Goal: Task Accomplishment & Management: Manage account settings

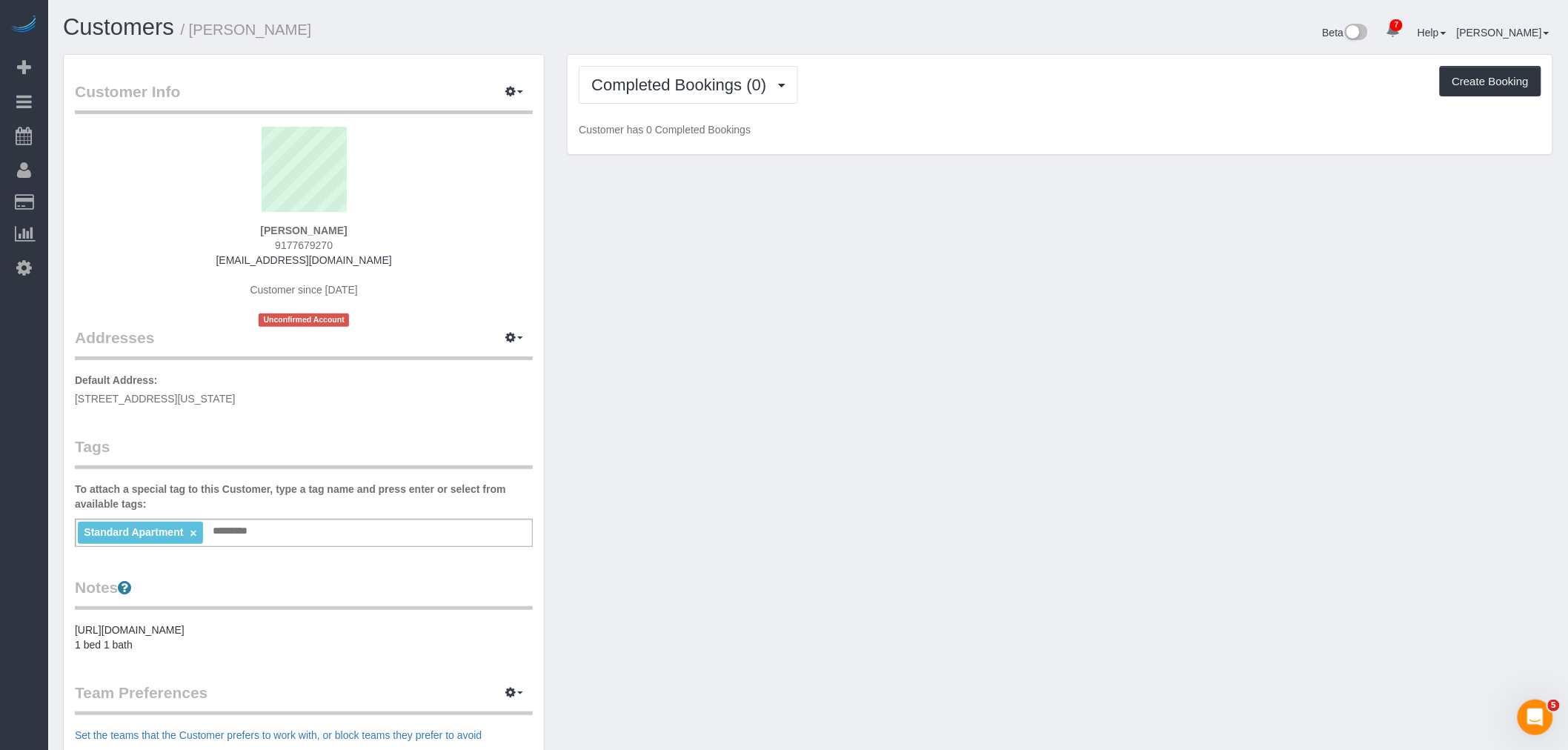
click at [814, 311] on div "Customer Info Edit Contact Info Send Message Email Preferences Special Sales Ta…" at bounding box center [808, 551] width 1513 height 996
drag, startPoint x: 691, startPoint y: 88, endPoint x: 676, endPoint y: 136, distance: 50.3
click at [691, 91] on span "Completed Bookings (0)" at bounding box center [683, 85] width 182 height 19
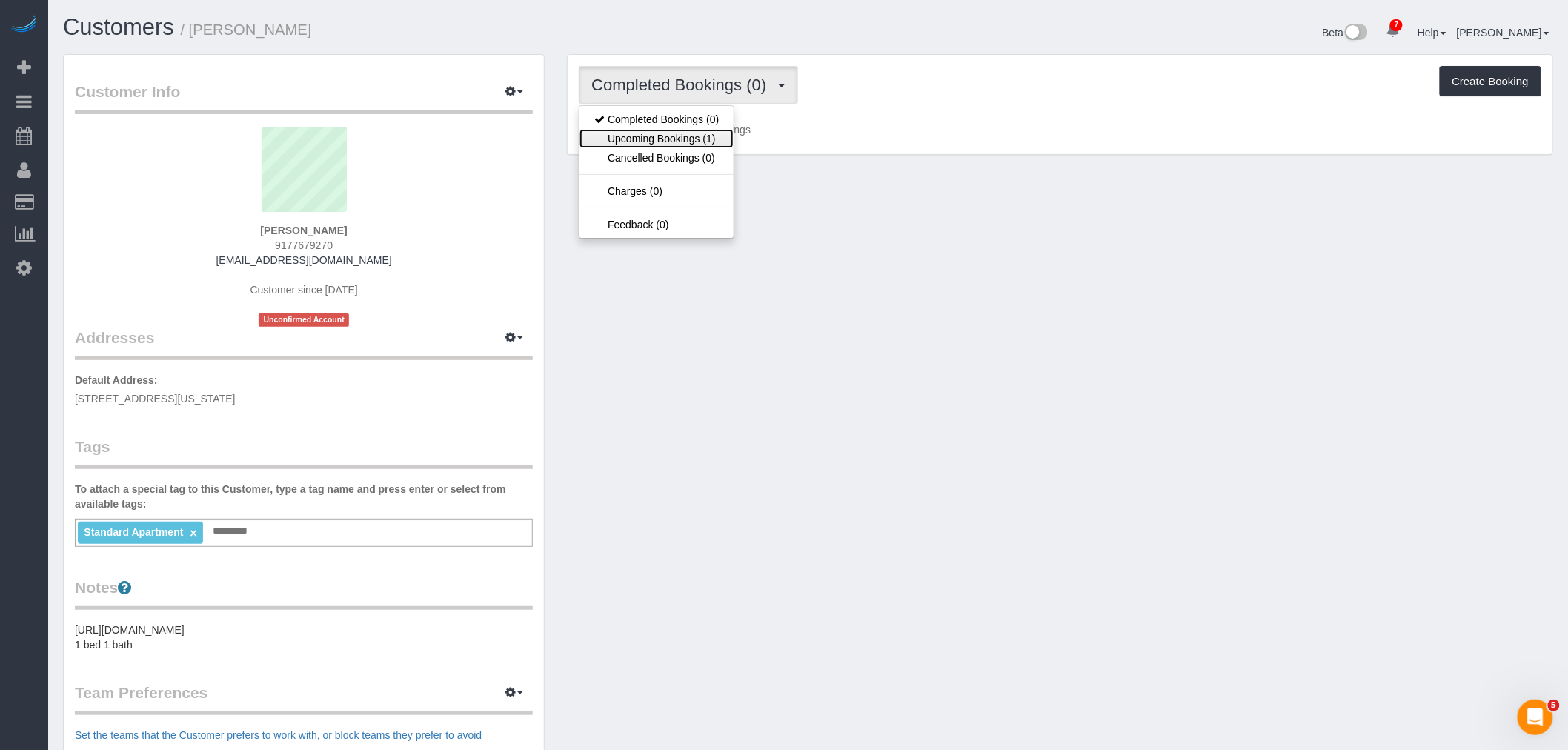
click at [676, 135] on link "Upcoming Bookings (1)" at bounding box center [656, 138] width 154 height 20
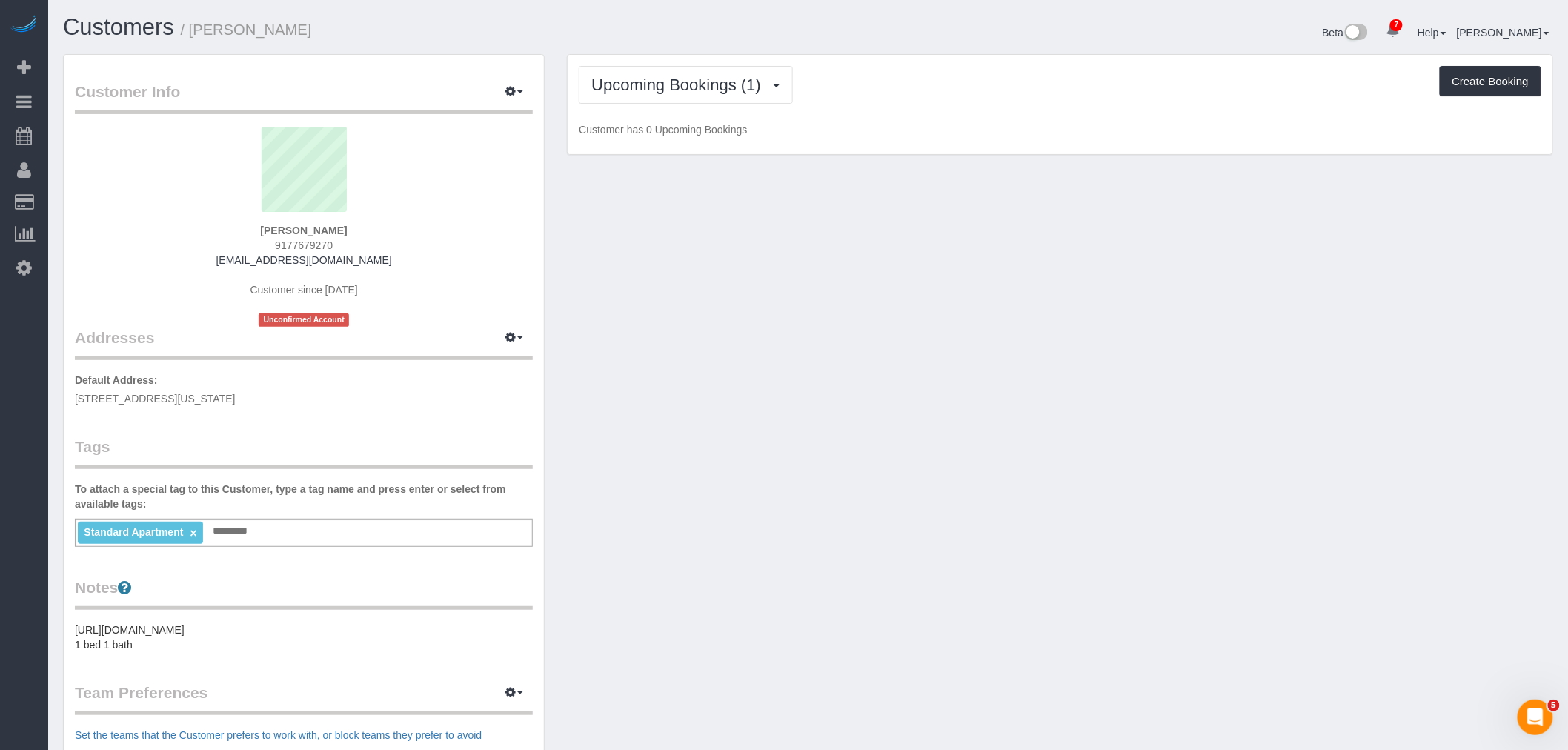
click at [1047, 118] on div "Upcoming Bookings (1) Completed Bookings (0) Upcoming Bookings (1) Cancelled Bo…" at bounding box center [1060, 104] width 985 height 100
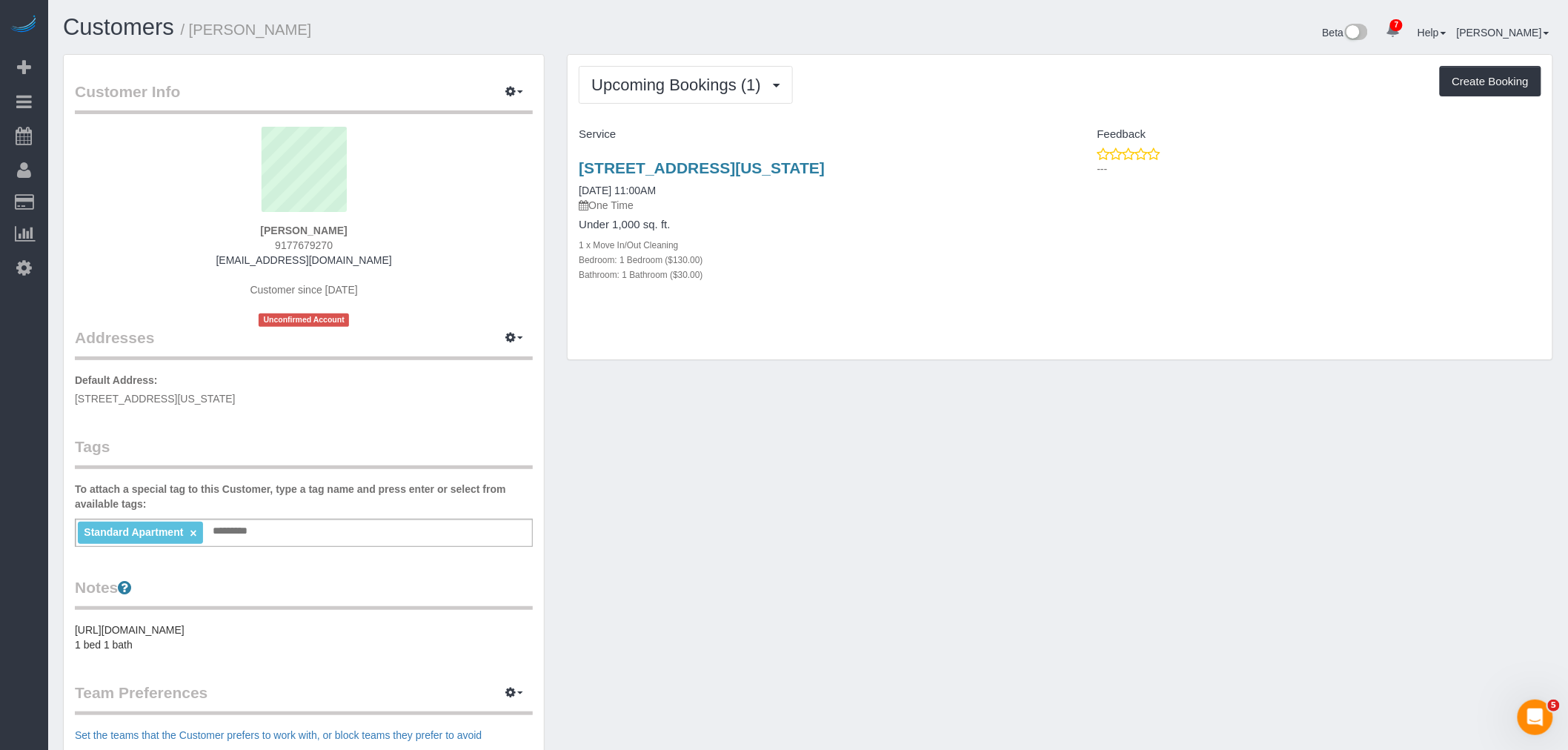
click at [962, 338] on div "Upcoming Bookings (1) Completed Bookings (0) Upcoming Bookings (1) Cancelled Bo…" at bounding box center [1060, 207] width 985 height 305
drag, startPoint x: 902, startPoint y: 263, endPoint x: 897, endPoint y: 216, distance: 47.3
click at [902, 263] on div "Bedroom: 1 Bedroom ($130.00)" at bounding box center [813, 259] width 470 height 14
drag, startPoint x: 279, startPoint y: 233, endPoint x: 533, endPoint y: 213, distance: 254.8
click at [343, 227] on div "Yan Zhu 9177679270 judyzhuyan@gmail.com Customer since 2025 Unconfirmed Account" at bounding box center [303, 227] width 458 height 200
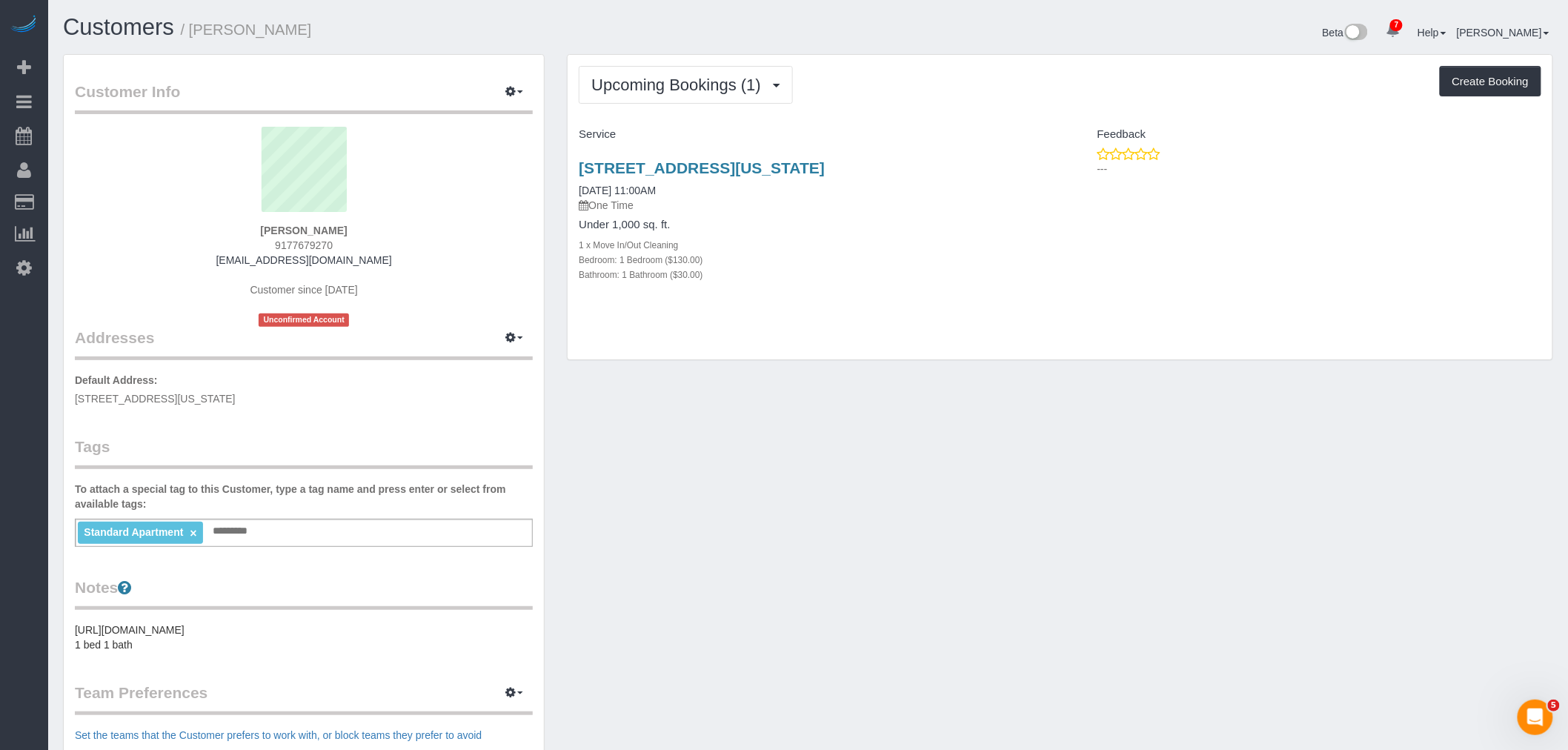
copy strong "Yan Zhu"
click at [1055, 332] on div "Upcoming Bookings (1) Completed Bookings (0) Upcoming Bookings (1) Cancelled Bo…" at bounding box center [1060, 207] width 985 height 305
click at [1013, 315] on div "Upcoming Bookings (1) Completed Bookings (0) Upcoming Bookings (1) Cancelled Bo…" at bounding box center [1060, 207] width 985 height 305
click at [690, 80] on span "Upcoming Bookings (1)" at bounding box center [680, 85] width 177 height 19
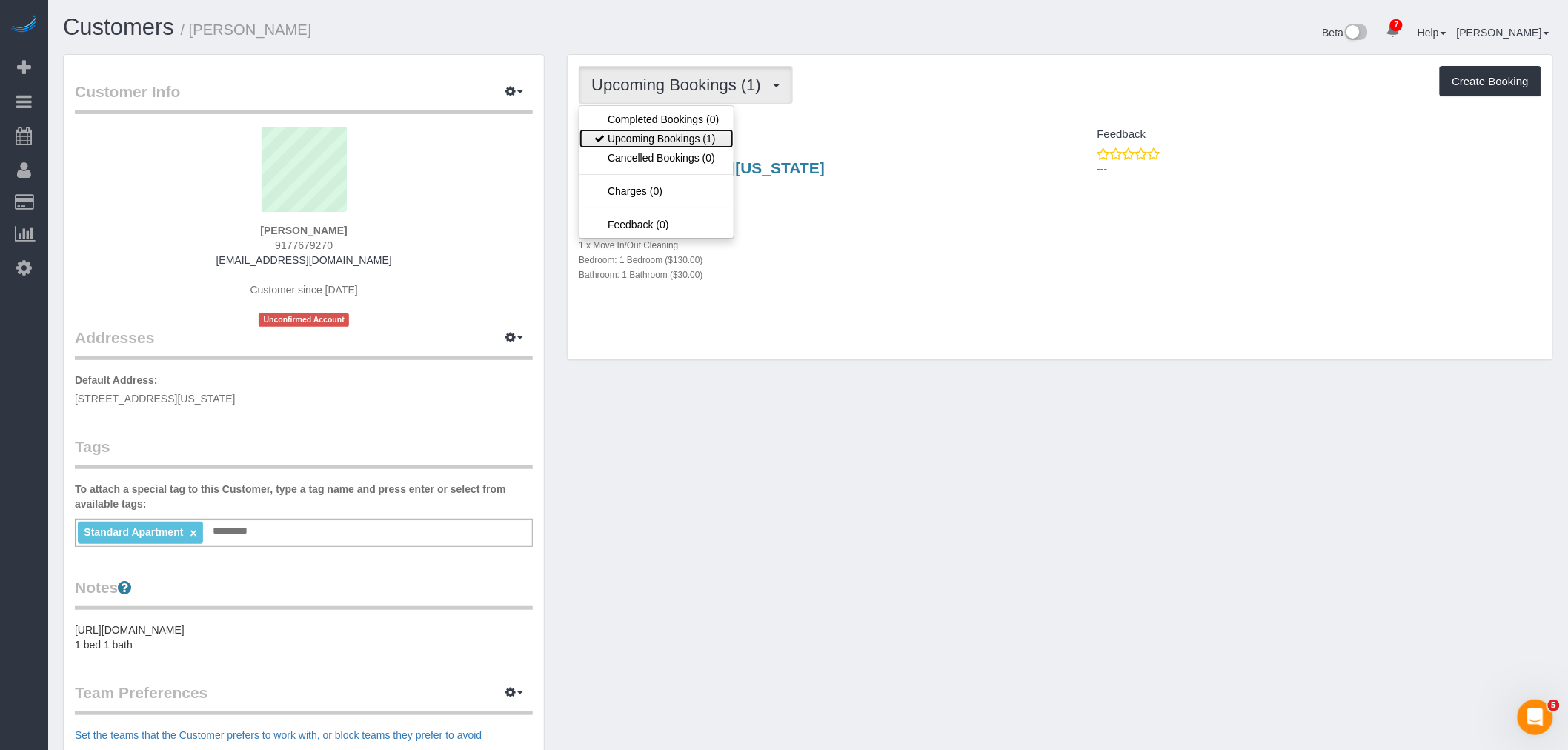
click at [690, 136] on link "Upcoming Bookings (1)" at bounding box center [656, 138] width 154 height 20
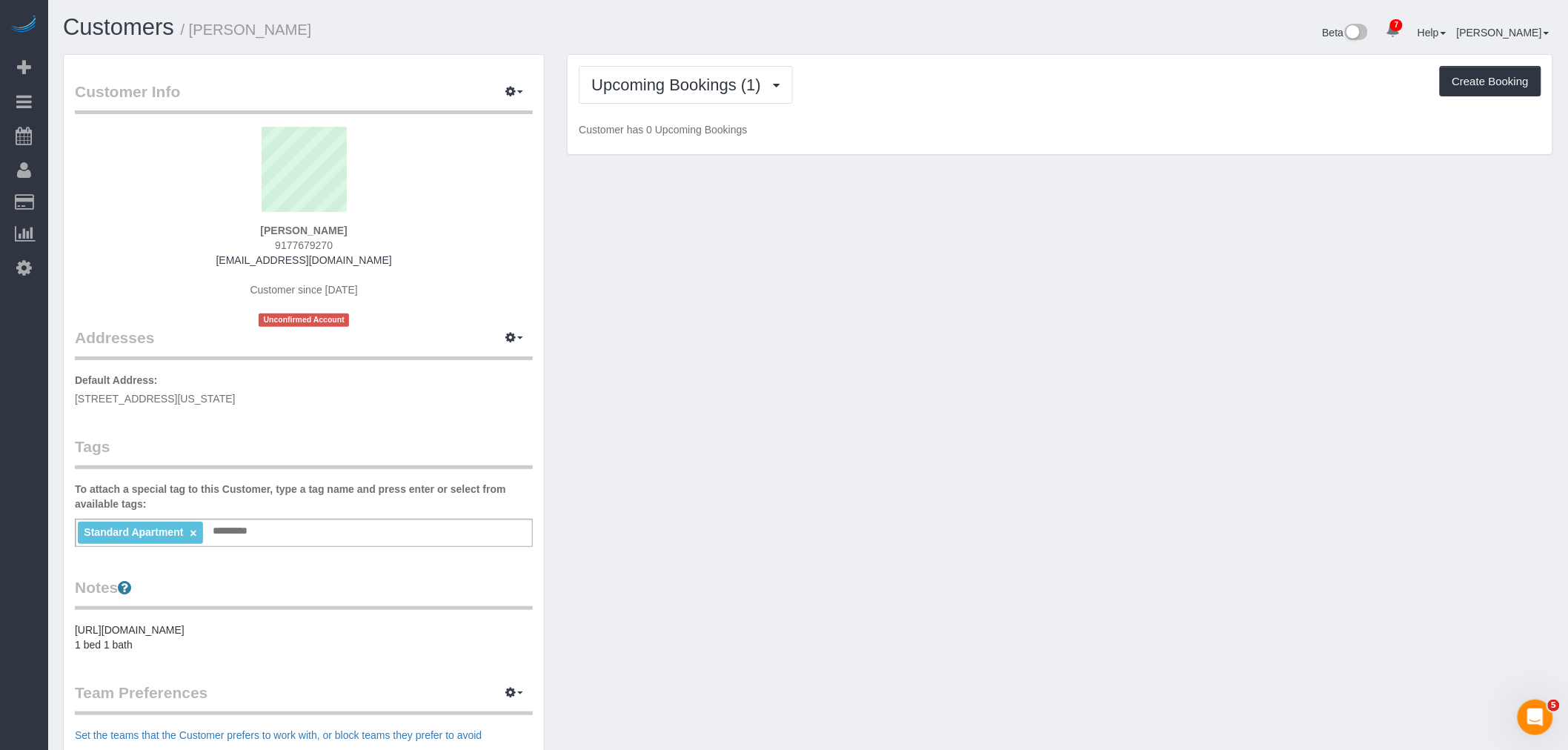
click at [854, 101] on div "Upcoming Bookings (1) Completed Bookings (0) Upcoming Bookings (1) Cancelled Bo…" at bounding box center [1060, 84] width 963 height 38
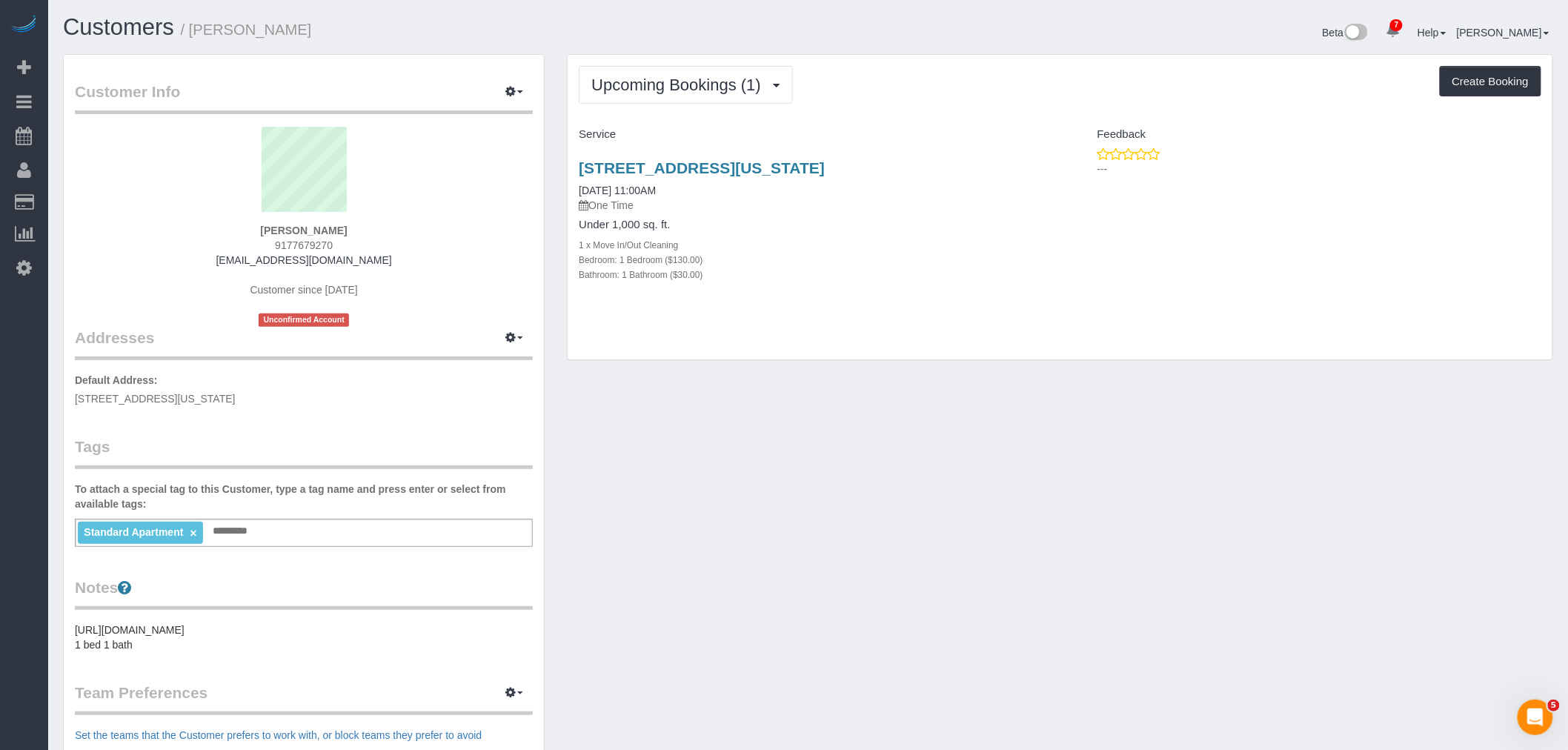
click at [940, 261] on div "Bedroom: 1 Bedroom ($130.00)" at bounding box center [813, 259] width 470 height 14
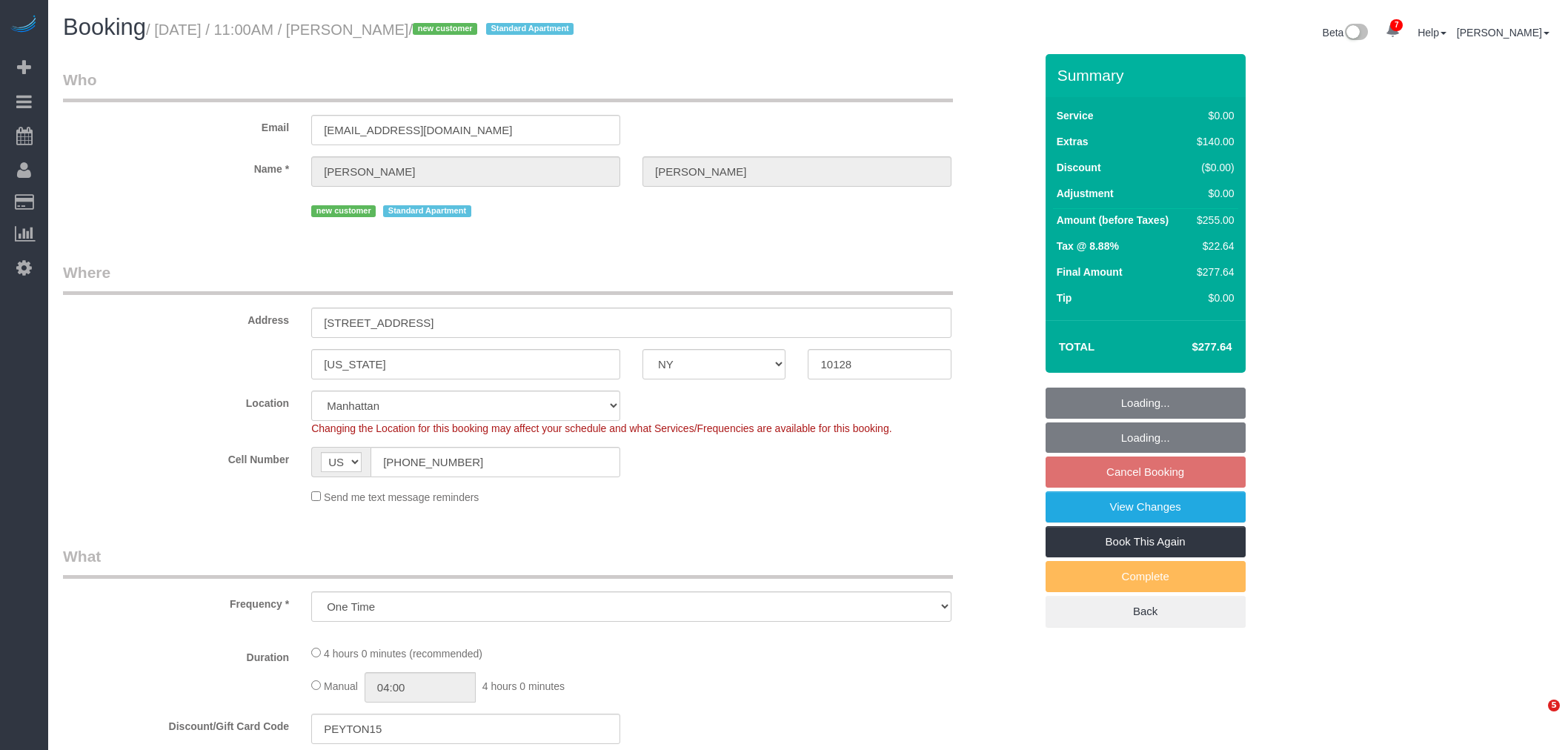
select select "NY"
select select "spot3"
select select "number:58"
select select "number:72"
select select "number:15"
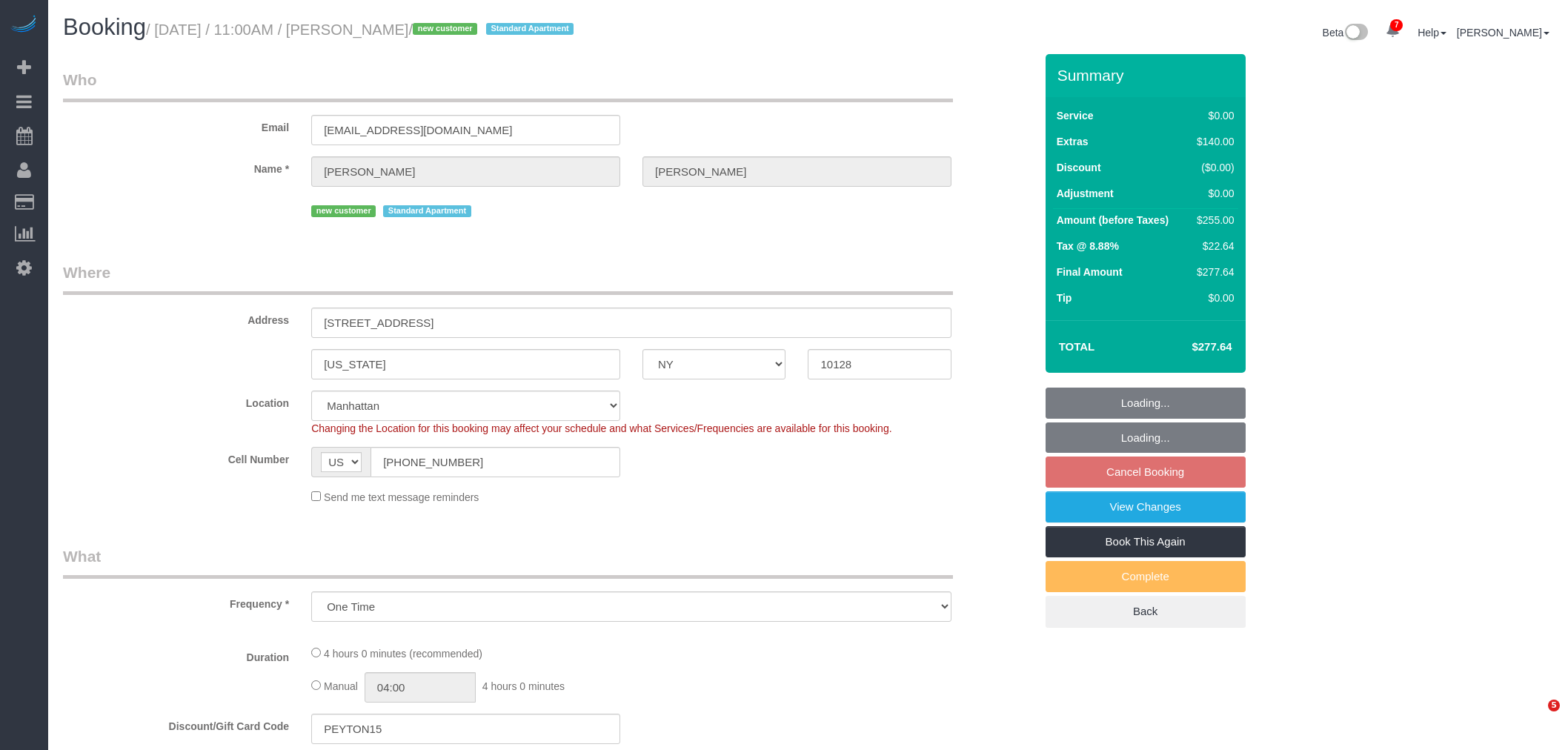
select select "number:5"
select select "object:1228"
select select "1"
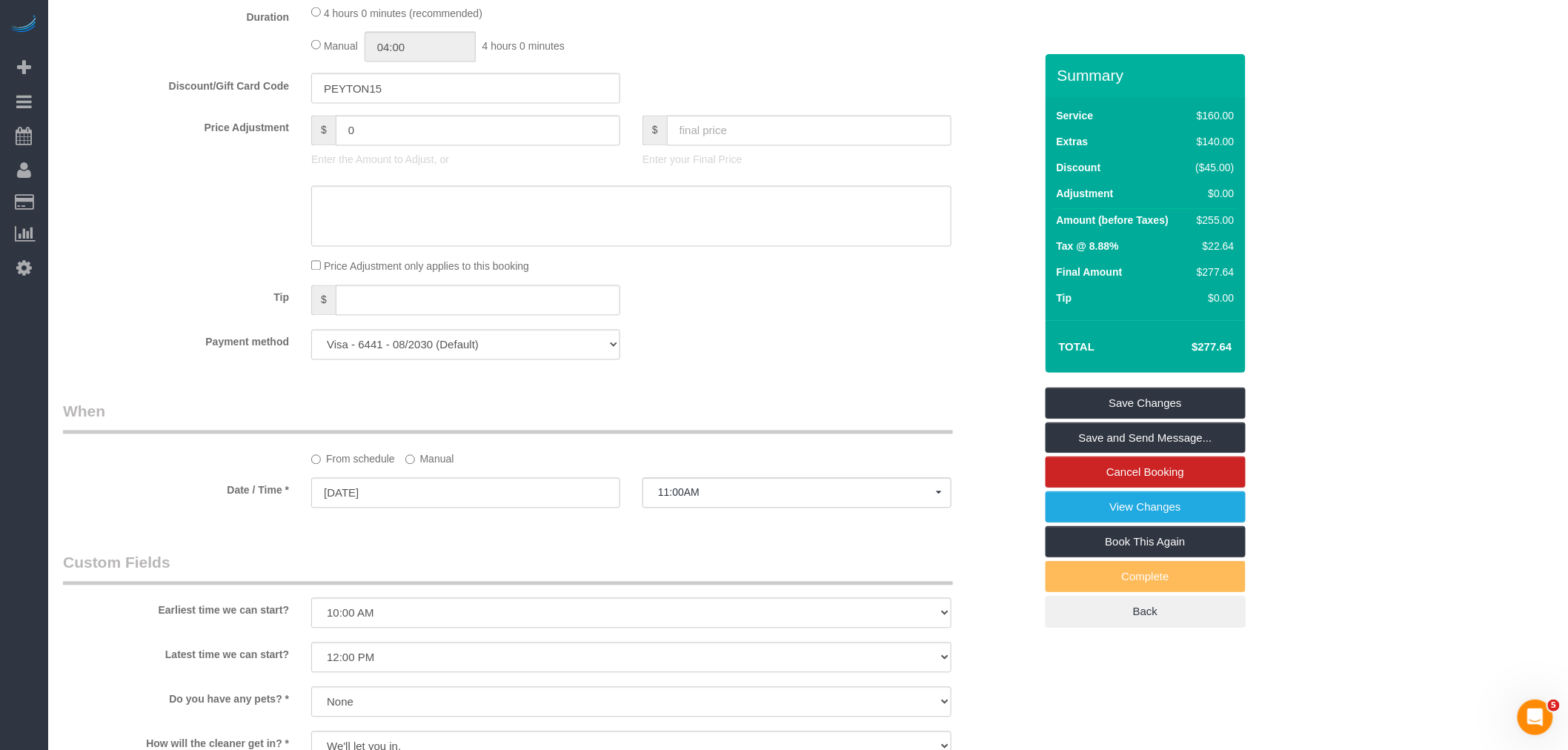
scroll to position [1235, 0]
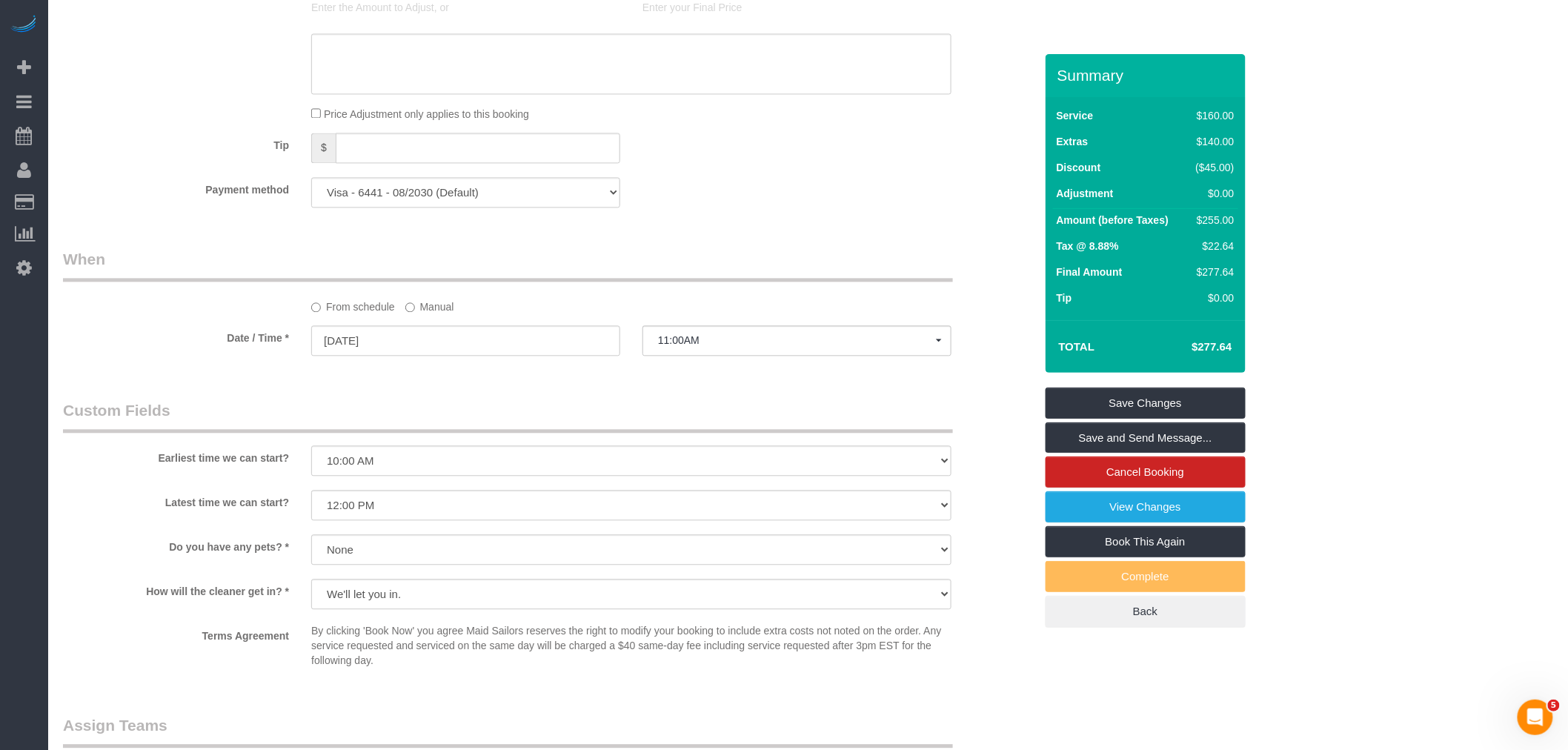
drag, startPoint x: 430, startPoint y: 321, endPoint x: 430, endPoint y: 349, distance: 28.0
click at [430, 314] on label "Manual" at bounding box center [429, 303] width 49 height 20
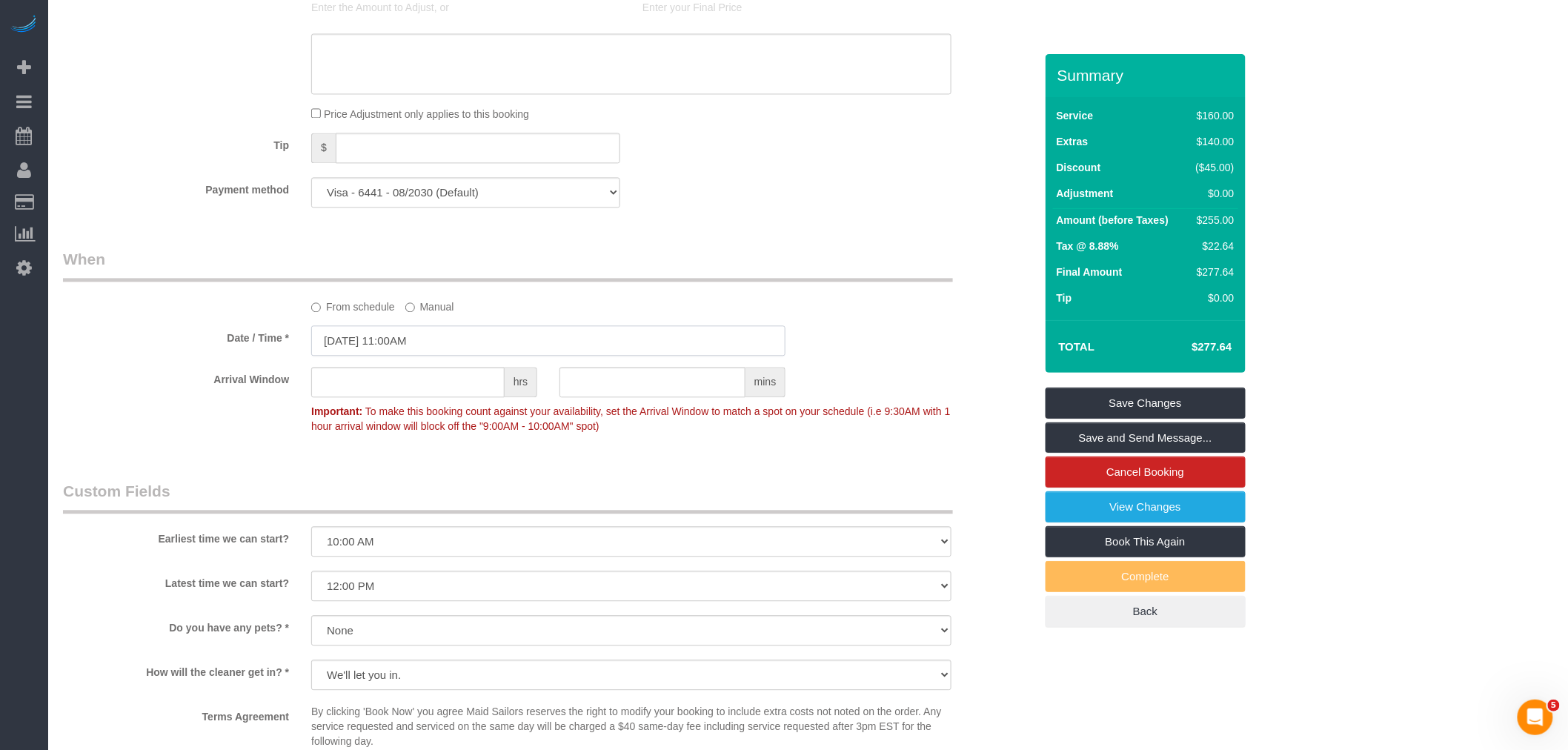
click at [431, 353] on input "09/01/2025 11:00AM" at bounding box center [548, 341] width 475 height 31
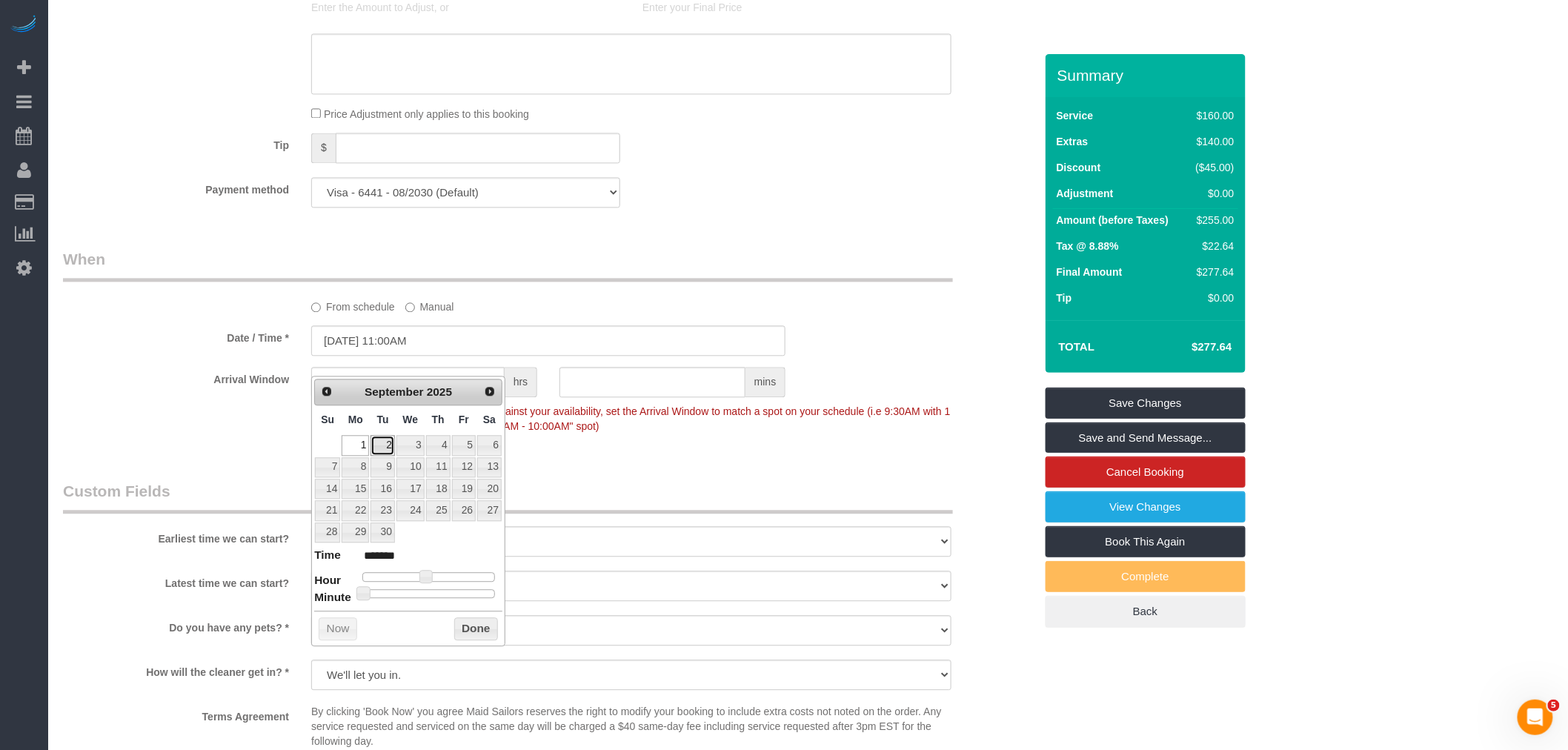
click at [383, 445] on link "2" at bounding box center [383, 444] width 24 height 20
type input "09/02/2025 11:00AM"
click at [472, 632] on button "Done" at bounding box center [476, 629] width 43 height 24
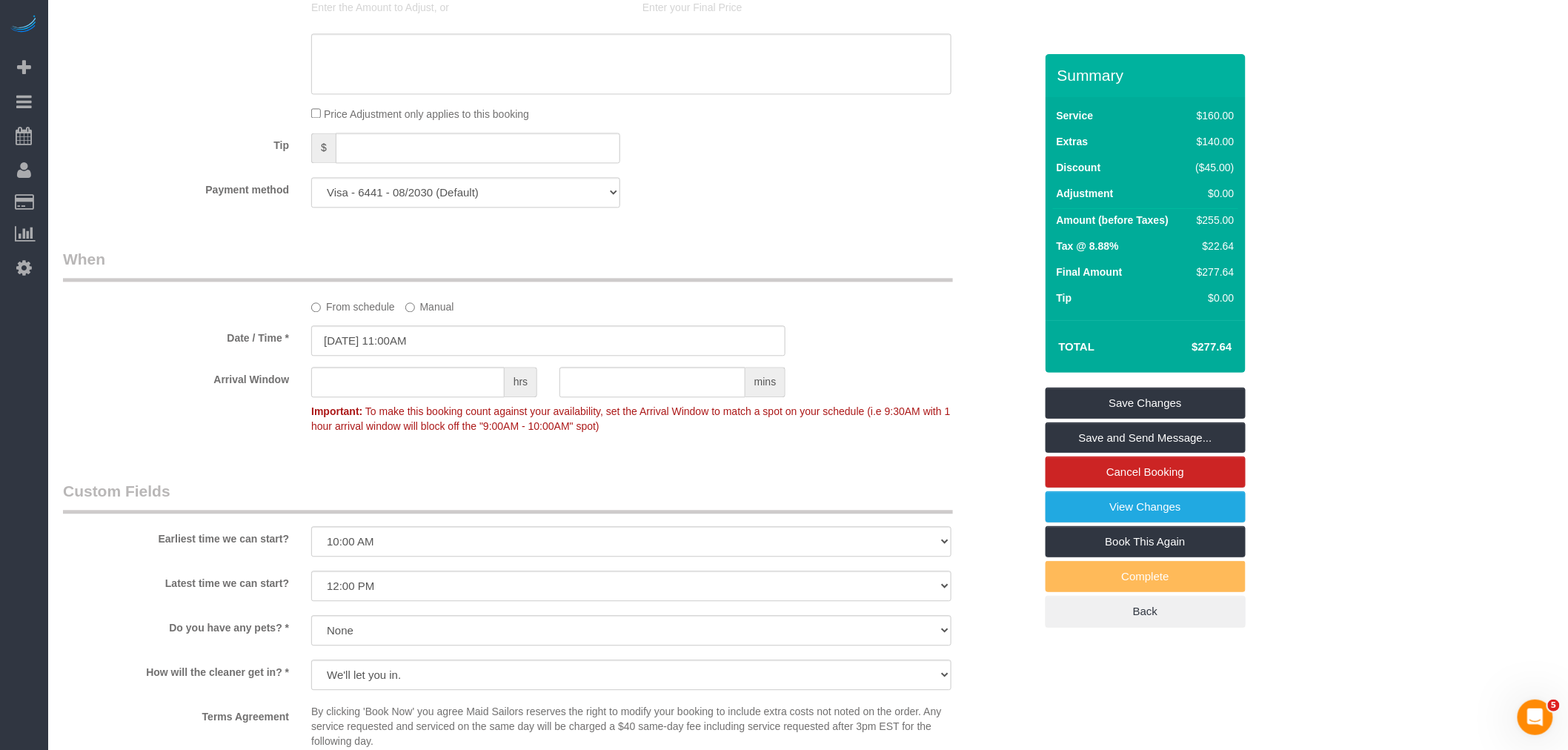
drag, startPoint x: 843, startPoint y: 233, endPoint x: 838, endPoint y: 265, distance: 32.4
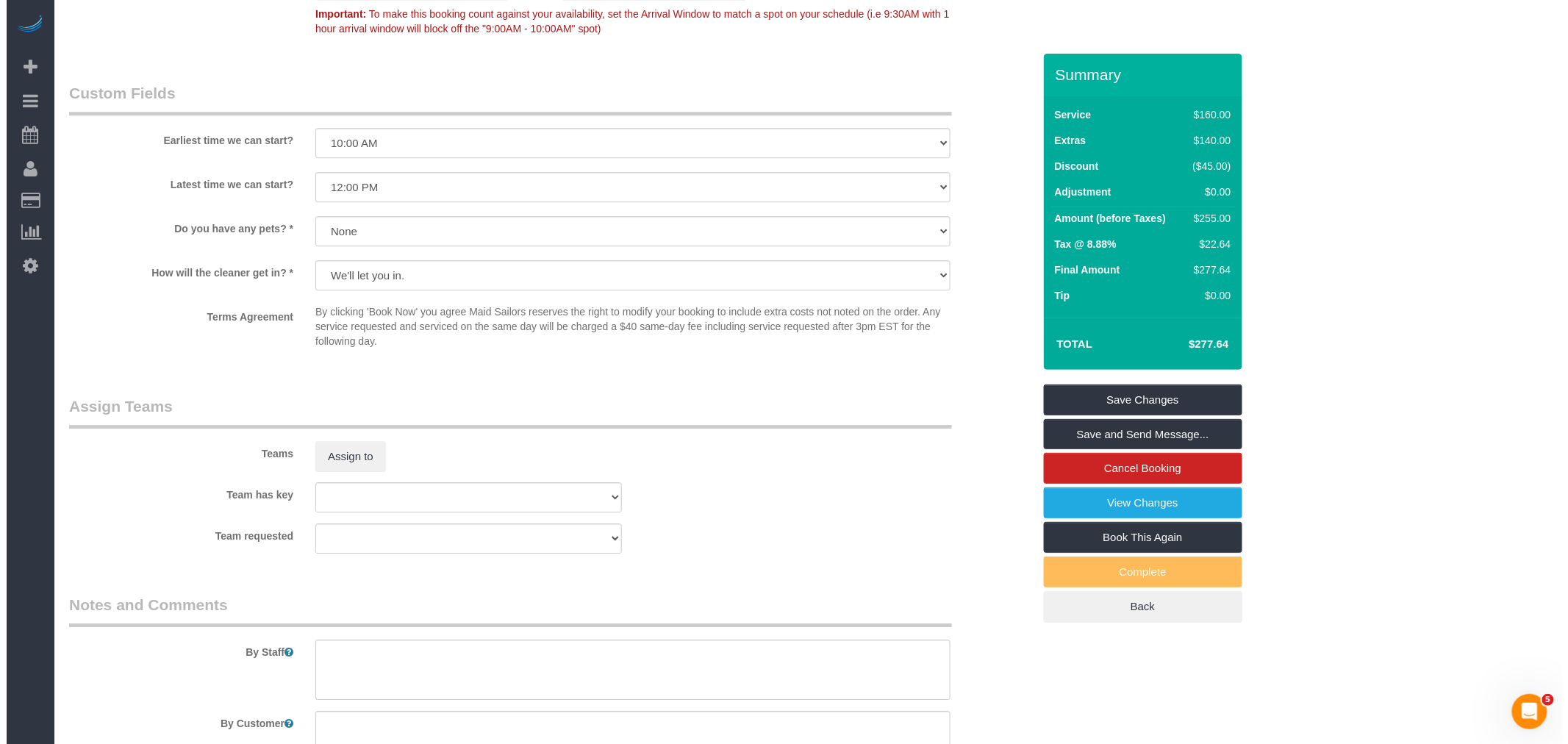
scroll to position [1633, 0]
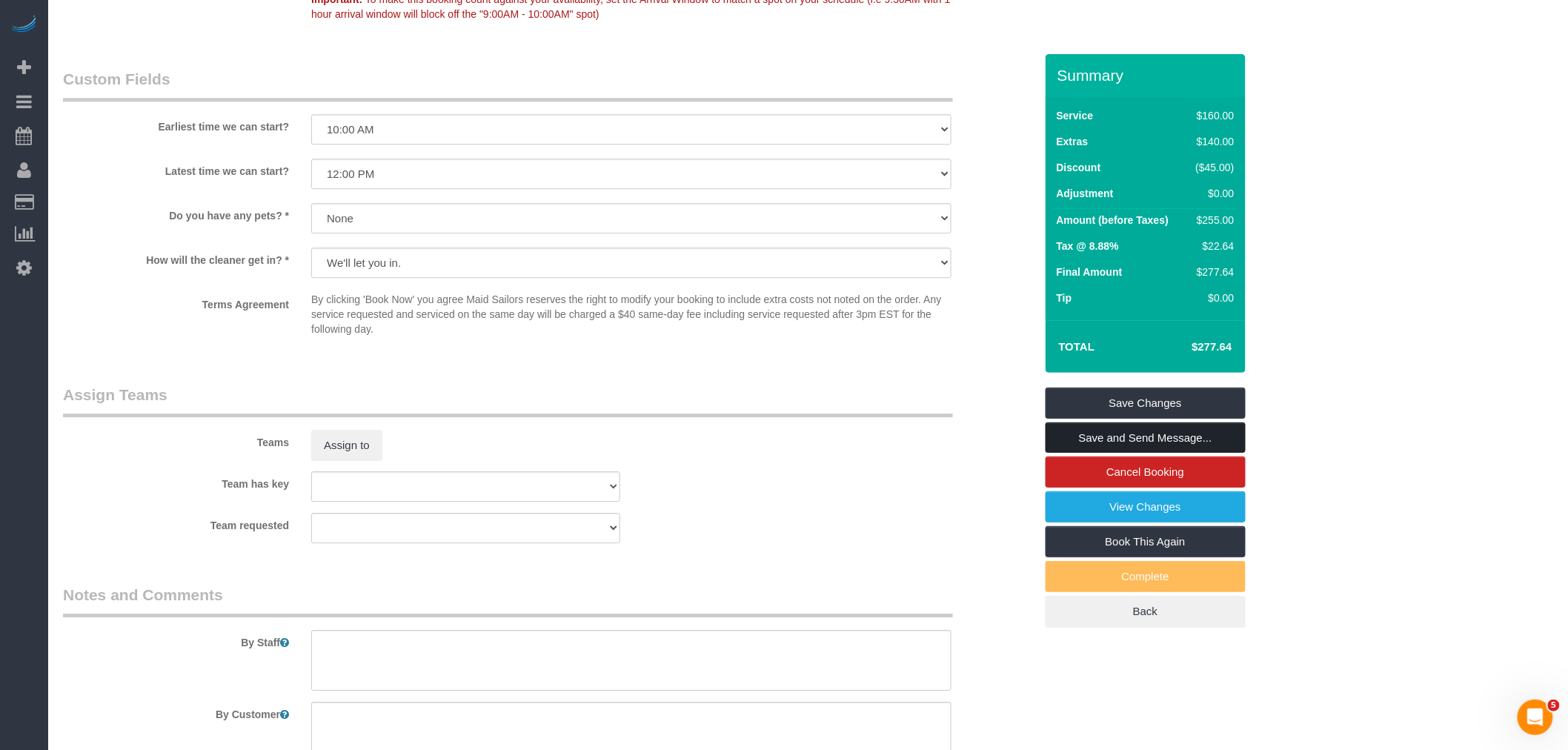
click at [1157, 437] on link "Save and Send Message..." at bounding box center [1145, 438] width 200 height 32
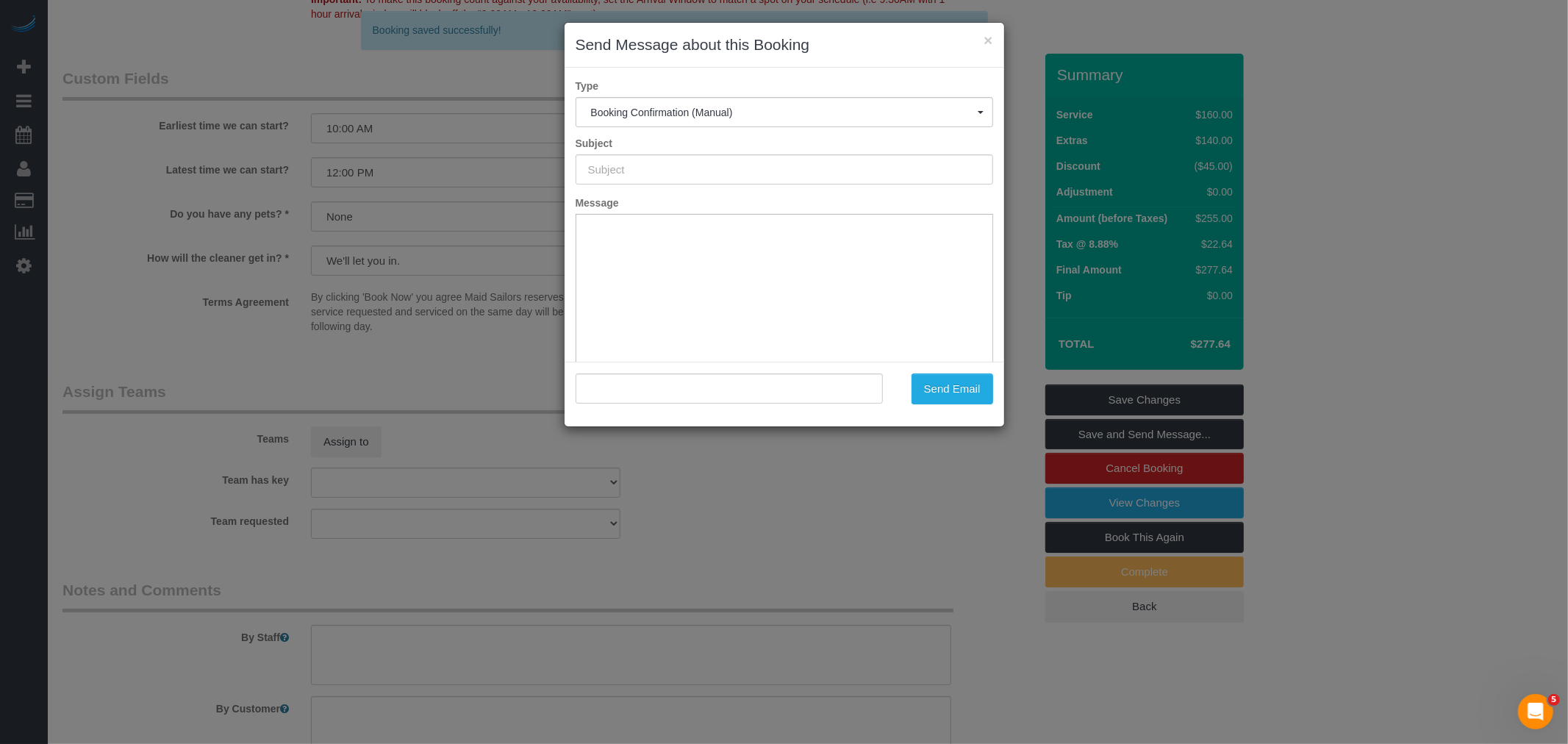
type input "Cleaning Confirmed for 09/02/2025 at 11:00am"
type input ""Yan Zhu" <judyzhuyan@gmail.com>"
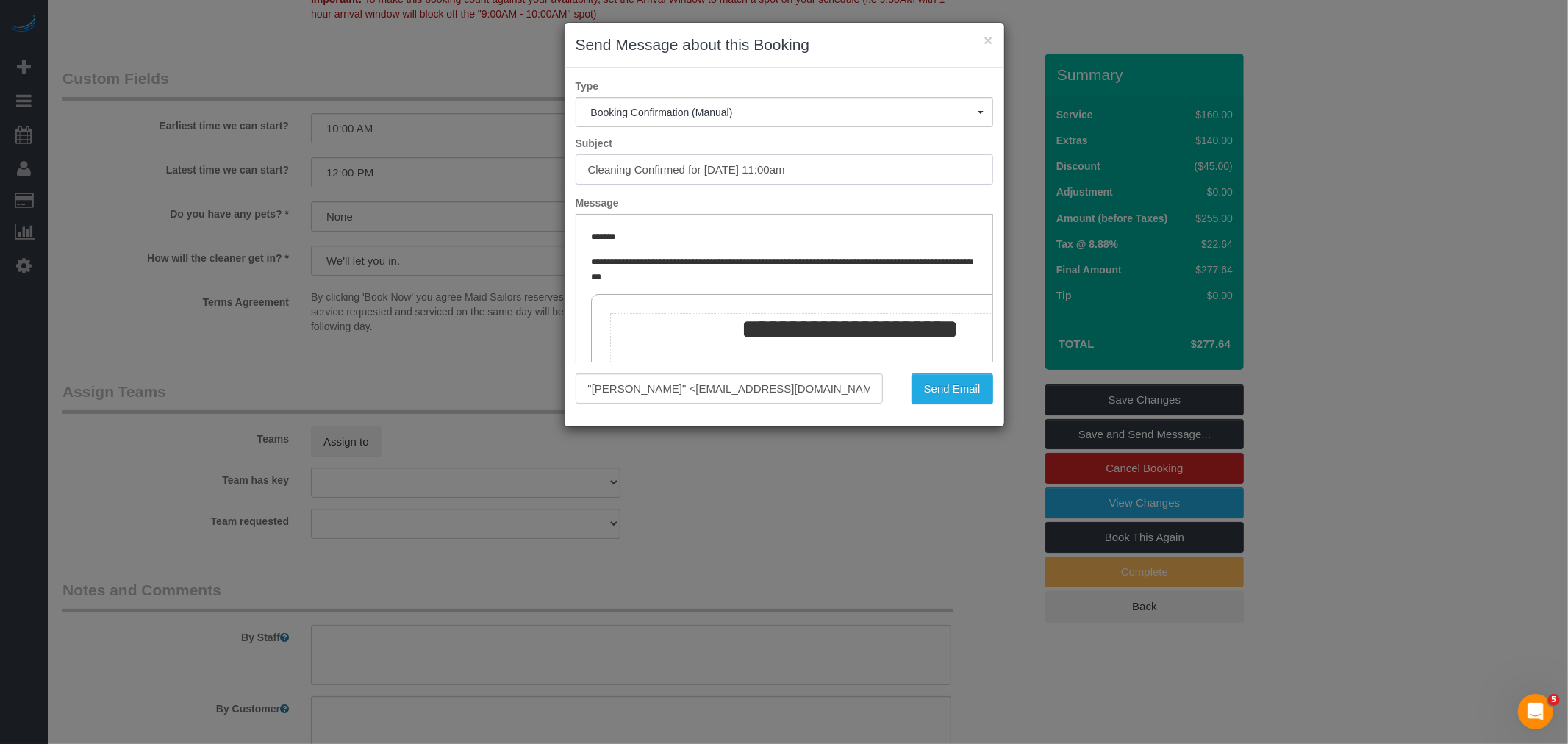
drag, startPoint x: 563, startPoint y: 159, endPoint x: 400, endPoint y: 167, distance: 163.2
click at [254, 157] on div "× Send Message about this Booking Type Booking Confirmation (Manual) Booking Co…" at bounding box center [784, 372] width 1568 height 744
click at [959, 388] on button "Send Email" at bounding box center [952, 389] width 82 height 31
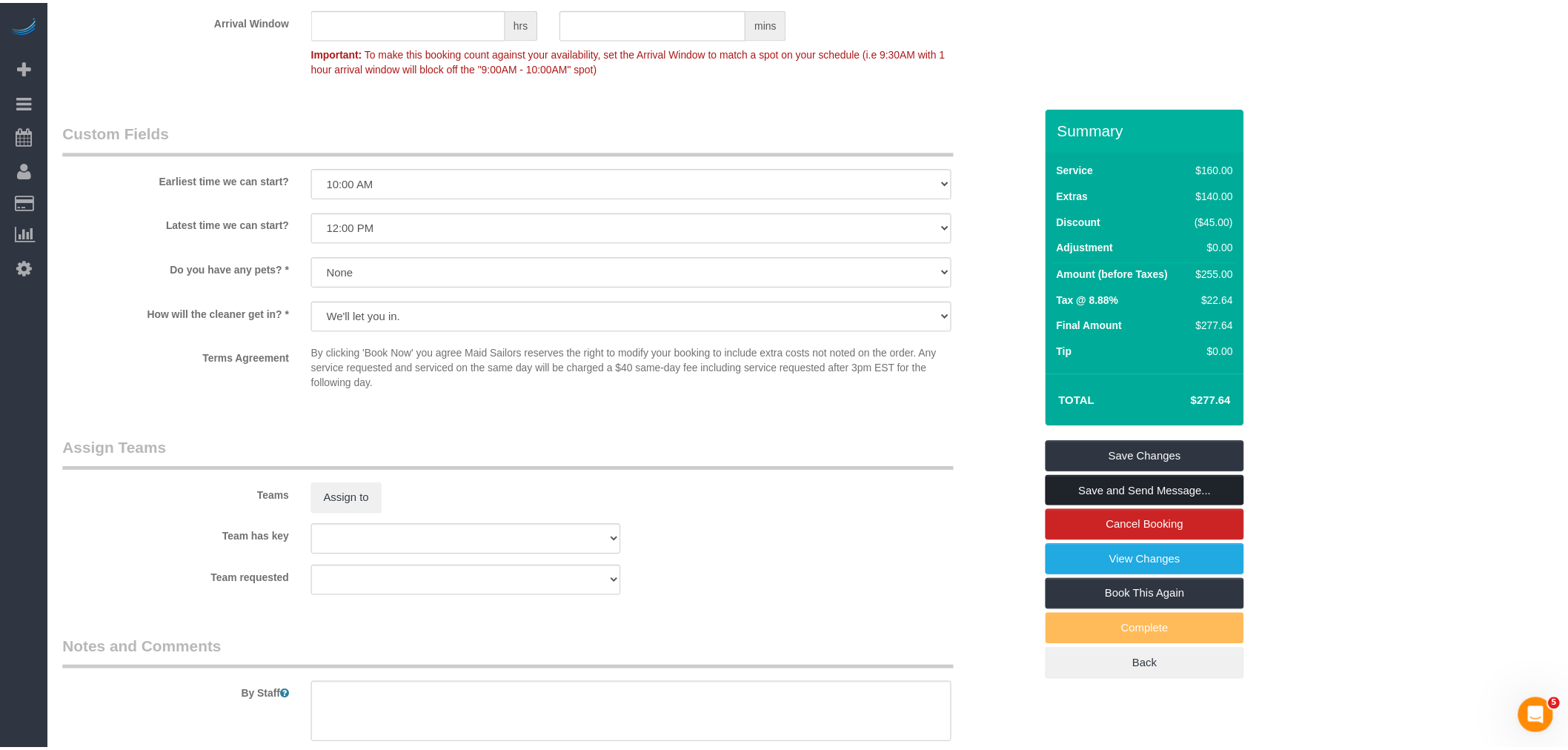
scroll to position [1700, 0]
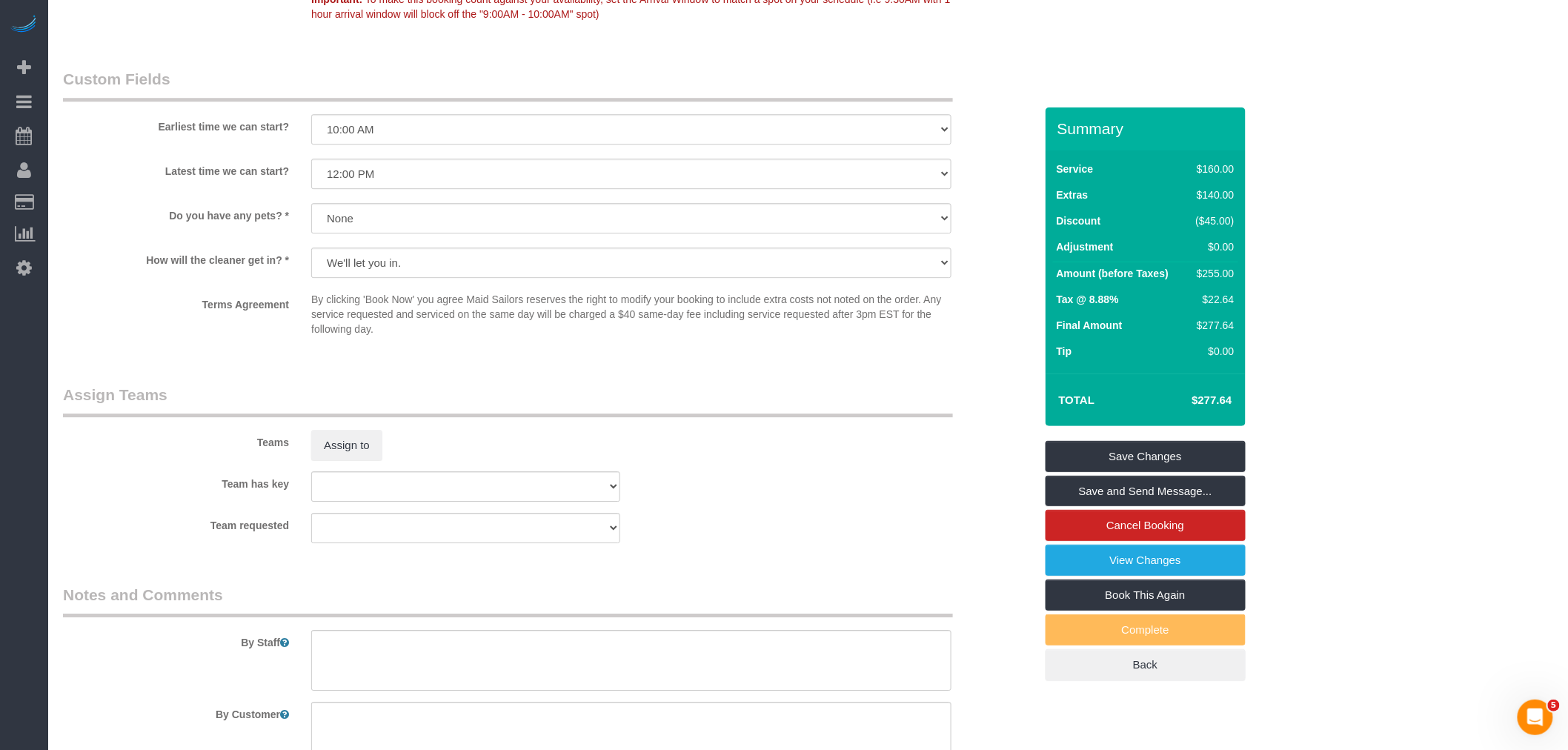
click at [818, 96] on legend "Custom Fields" at bounding box center [508, 84] width 890 height 33
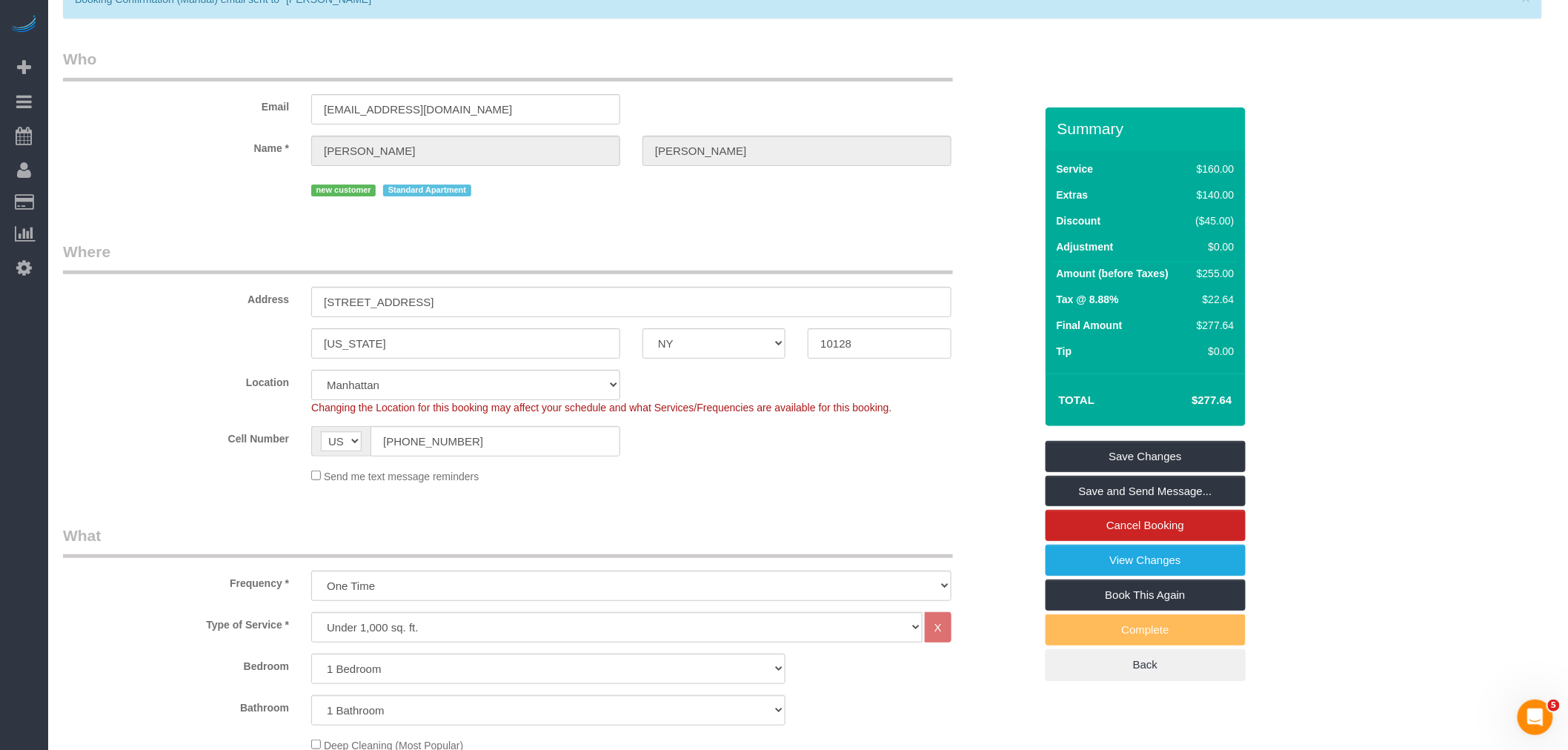
scroll to position [0, 0]
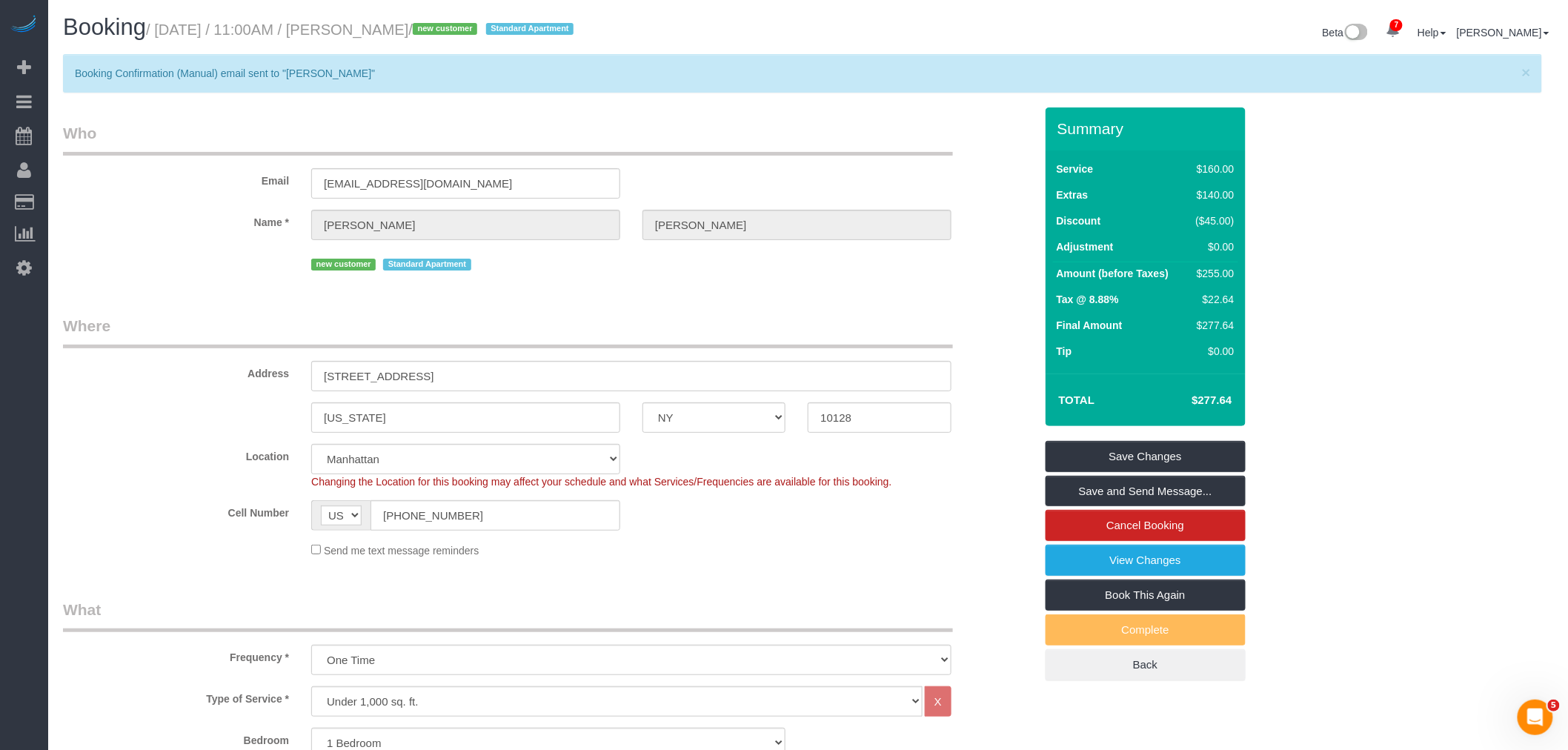
drag, startPoint x: 920, startPoint y: 84, endPoint x: 921, endPoint y: 77, distance: 7.1
click at [920, 82] on div "× Booking Confirmation (Manual) email sent to "Yan Zhu"" at bounding box center [803, 72] width 1479 height 38
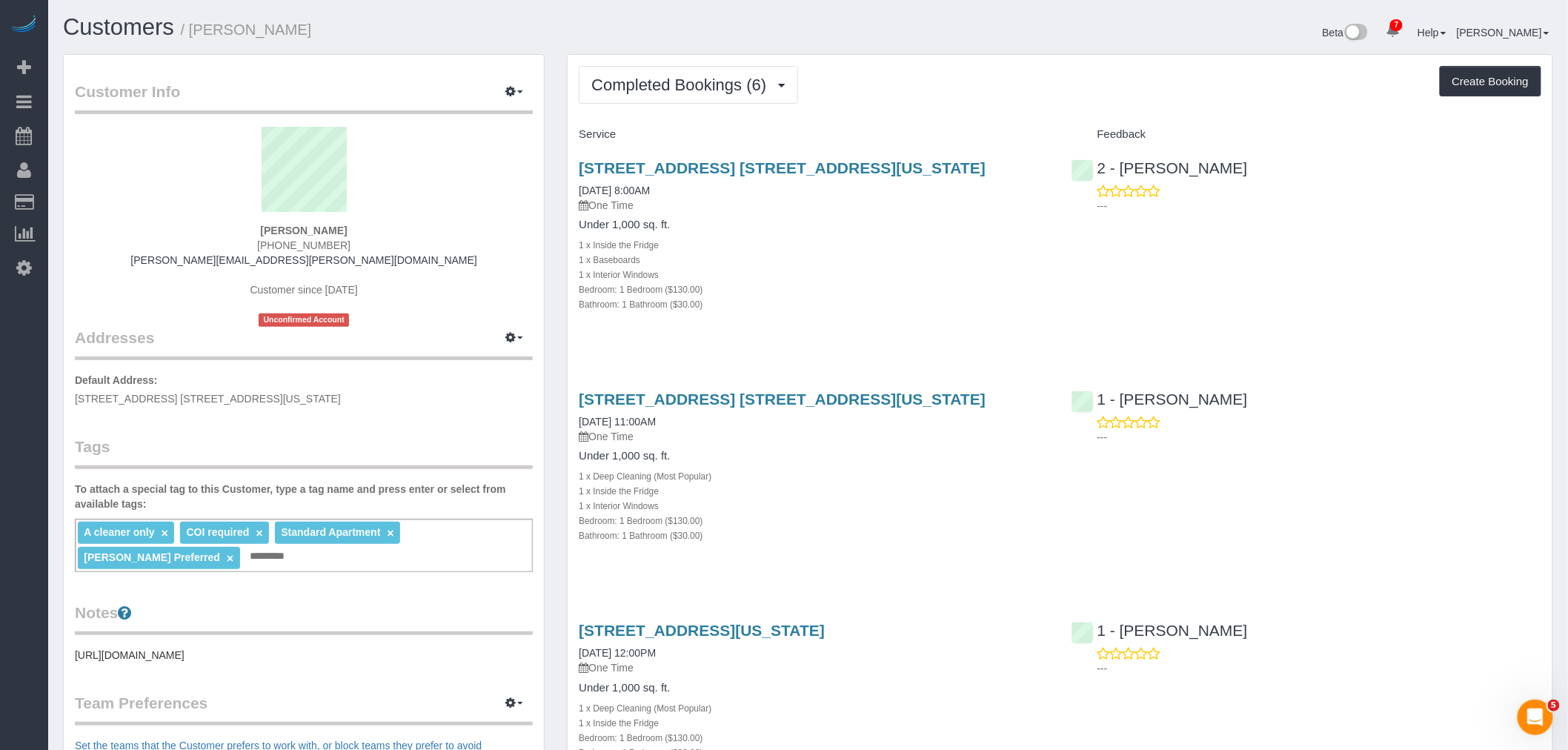
click at [950, 309] on div "Bathroom: 1 Bathroom ($30.00)" at bounding box center [813, 303] width 470 height 14
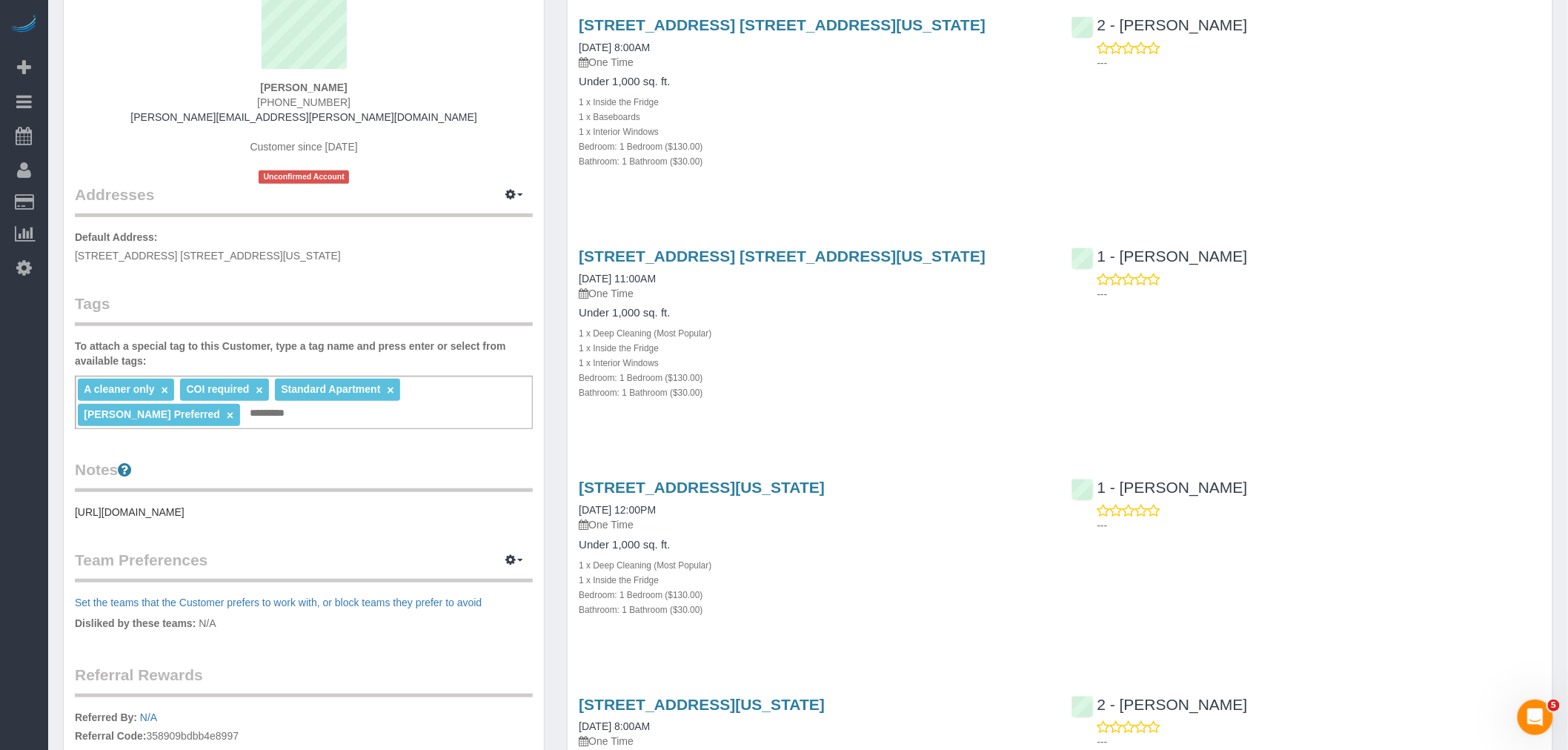
scroll to position [164, 0]
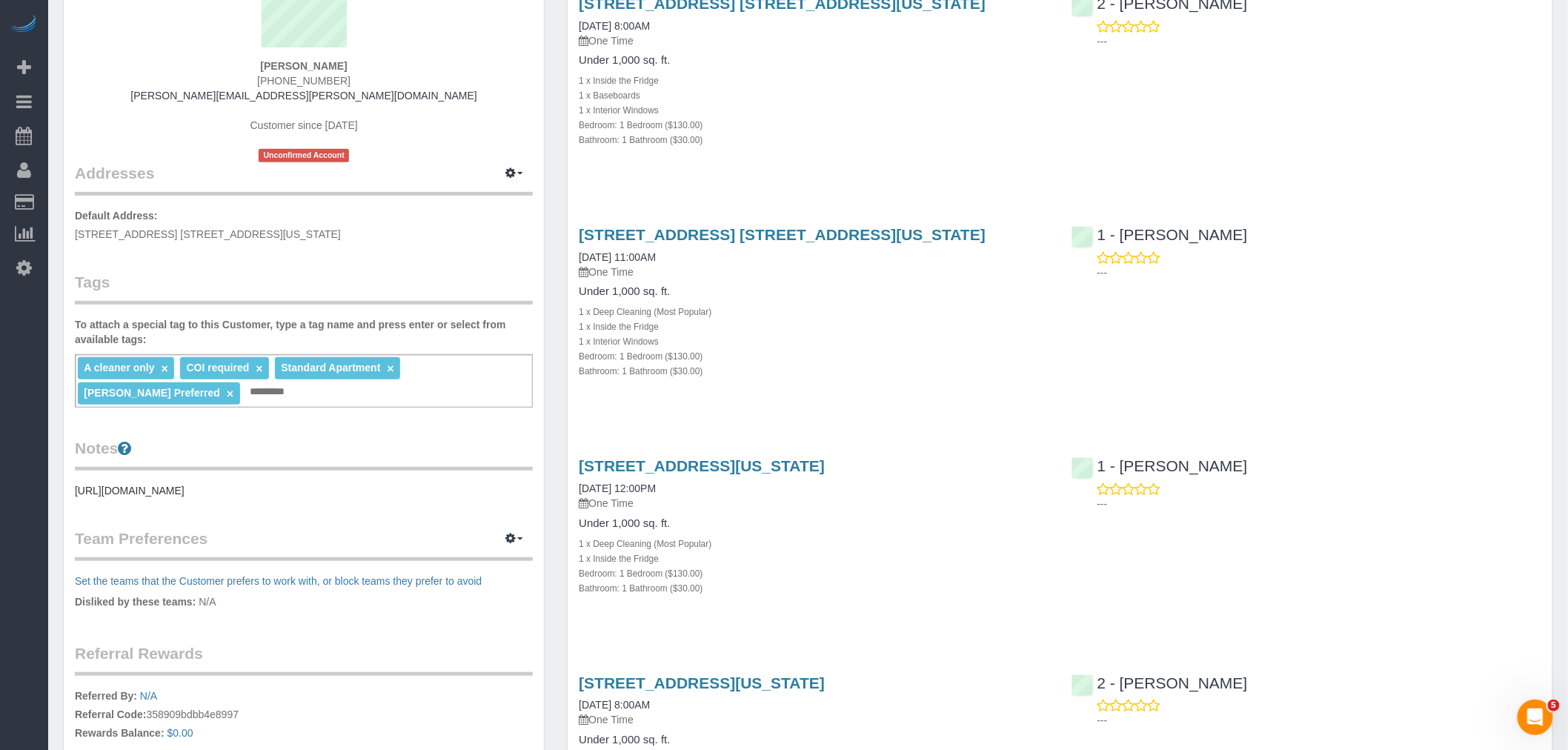
click at [922, 406] on div "45 West 60th Street, Apt. 31f, New York, NY 10023 06/23/2025 11:00AM One Time U…" at bounding box center [813, 310] width 492 height 194
click at [890, 401] on div "45 West 60th Street, Apt. 31f, New York, NY 10023 06/23/2025 11:00AM One Time U…" at bounding box center [813, 310] width 492 height 194
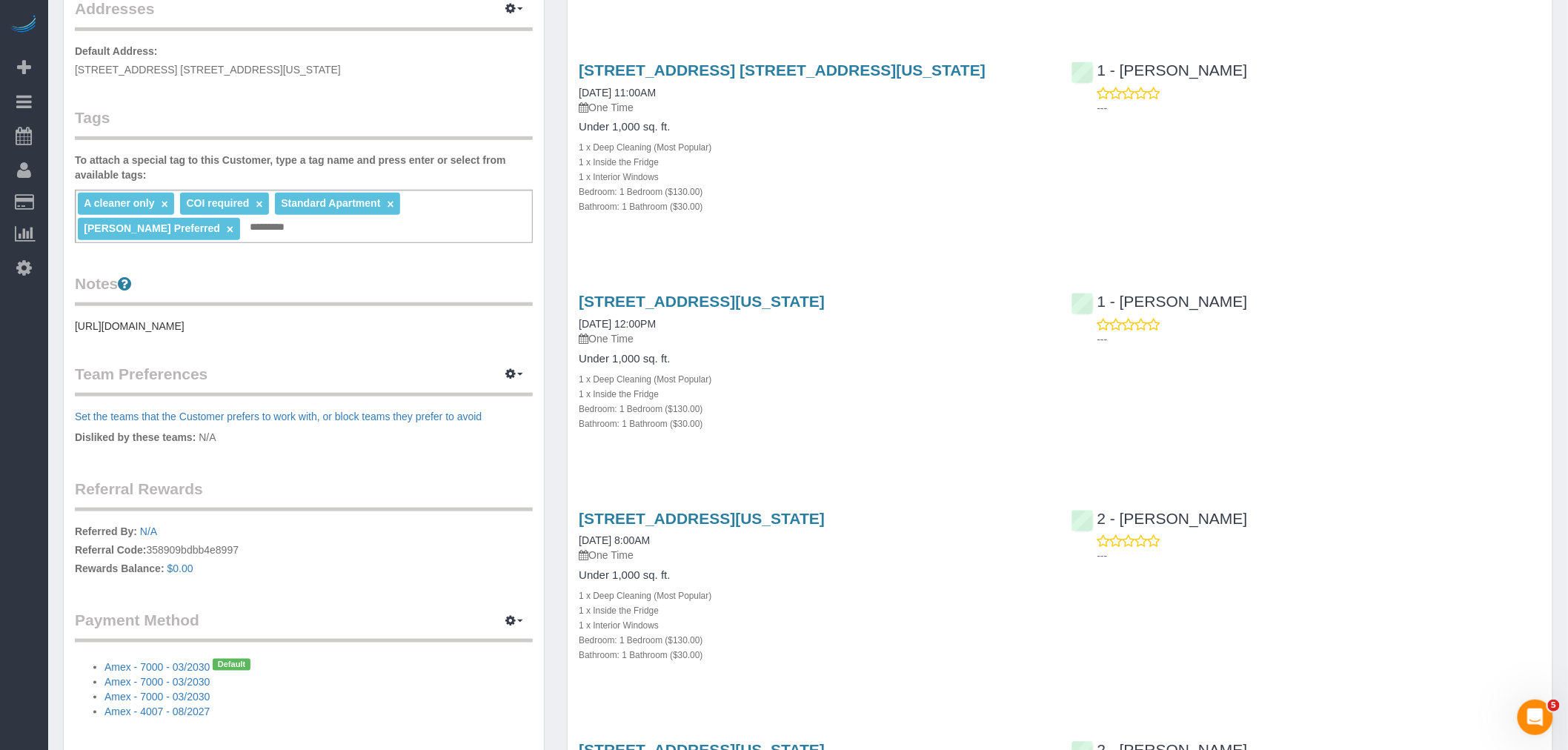
drag, startPoint x: 934, startPoint y: 205, endPoint x: 467, endPoint y: 74, distance: 485.0
click at [934, 205] on div "Bathroom: 1 Bathroom ($30.00)" at bounding box center [813, 205] width 470 height 14
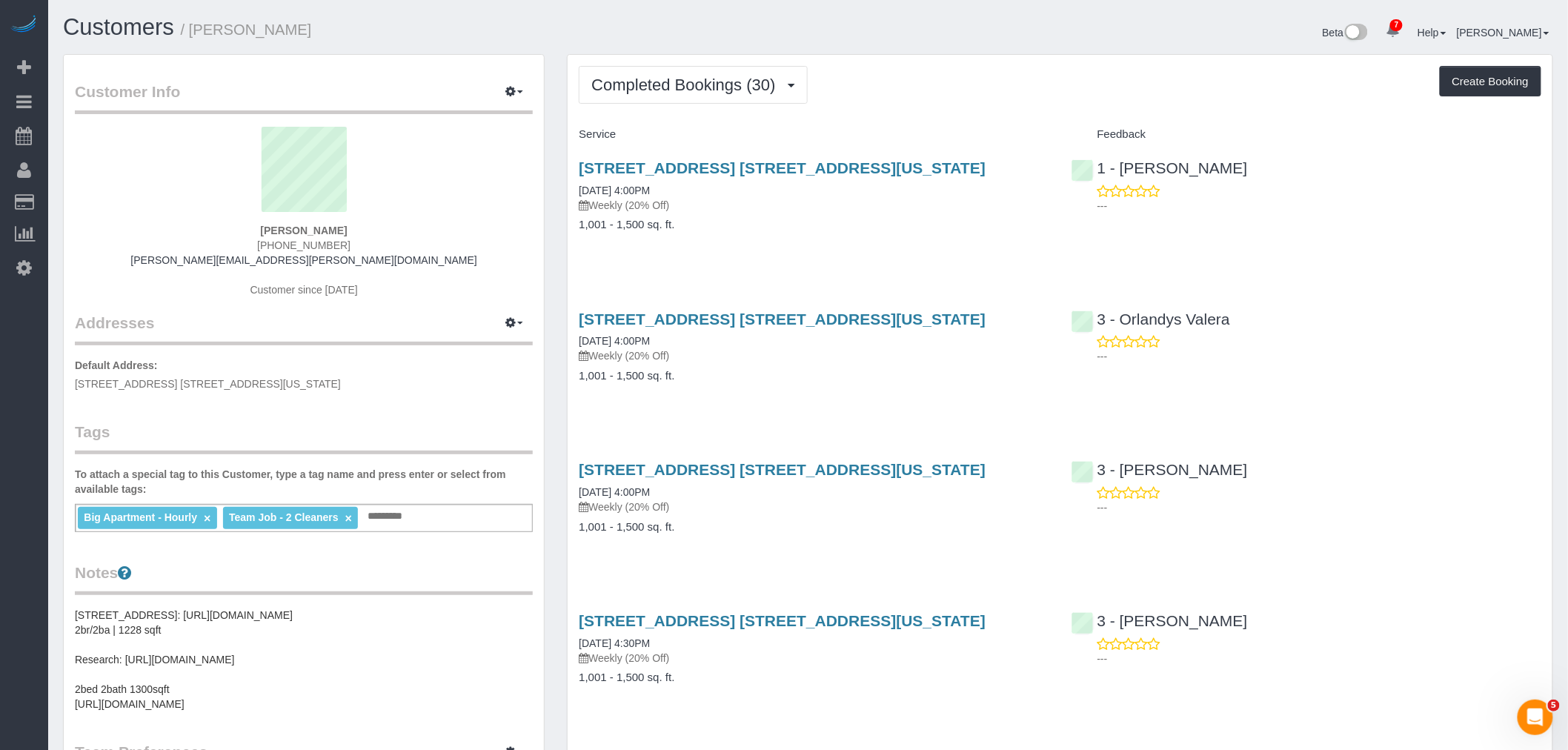
scroll to position [4019, 1568]
drag, startPoint x: 653, startPoint y: 83, endPoint x: 660, endPoint y: 100, distance: 18.4
click at [654, 83] on span "Completed Bookings (30)" at bounding box center [687, 85] width 191 height 19
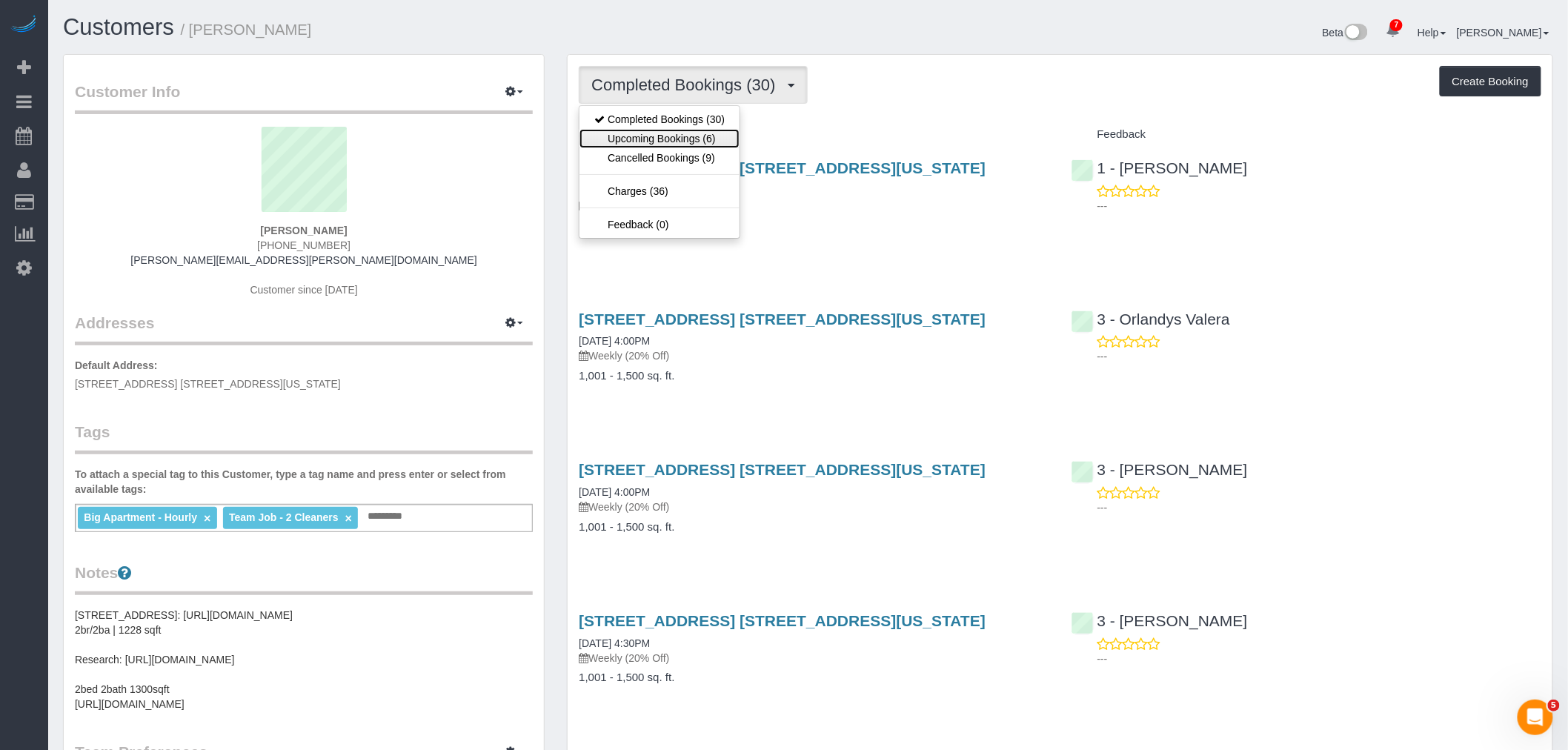
click at [663, 136] on link "Upcoming Bookings (6)" at bounding box center [660, 138] width 160 height 20
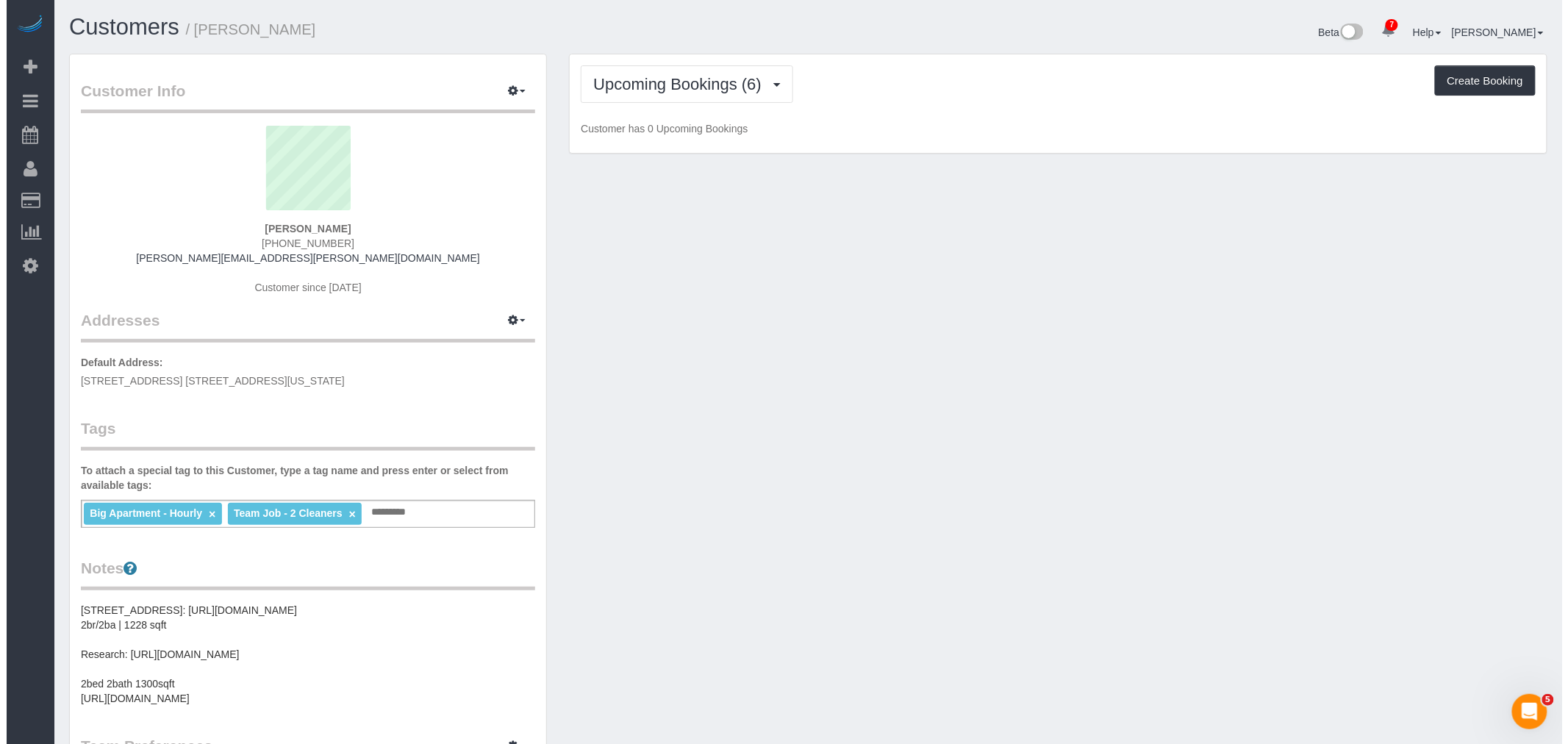
scroll to position [72223, 71950]
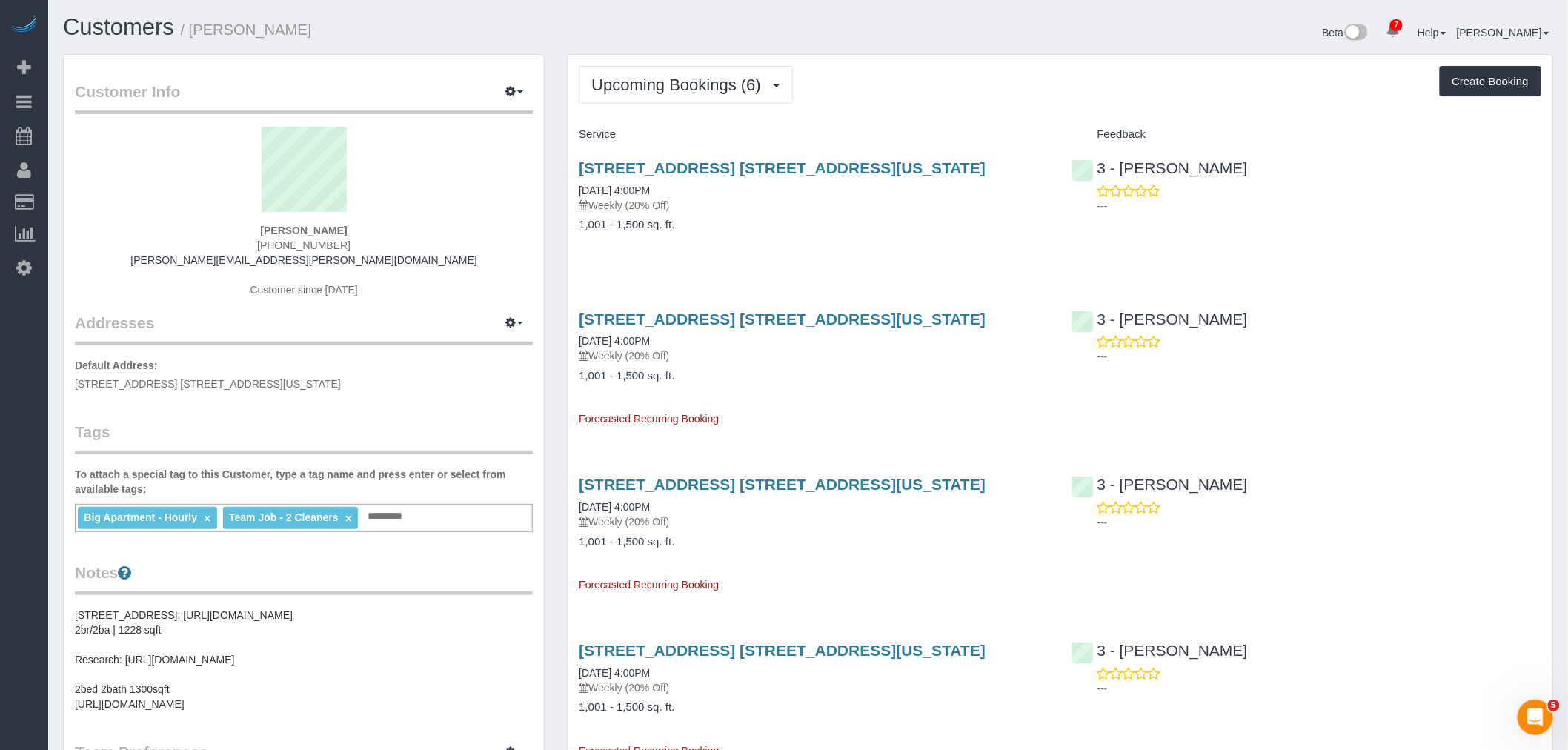
drag, startPoint x: 931, startPoint y: 241, endPoint x: 908, endPoint y: 241, distance: 23.0
click at [931, 241] on div "241 5th Avenue, Apt. 19b, New York, NY 10016 09/07/2025 4:00PM Weekly (20% Off)…" at bounding box center [813, 204] width 492 height 114
drag, startPoint x: 121, startPoint y: 390, endPoint x: 634, endPoint y: 345, distance: 515.0
click at [122, 389] on link "Time Tracking Logs" at bounding box center [141, 385] width 185 height 30
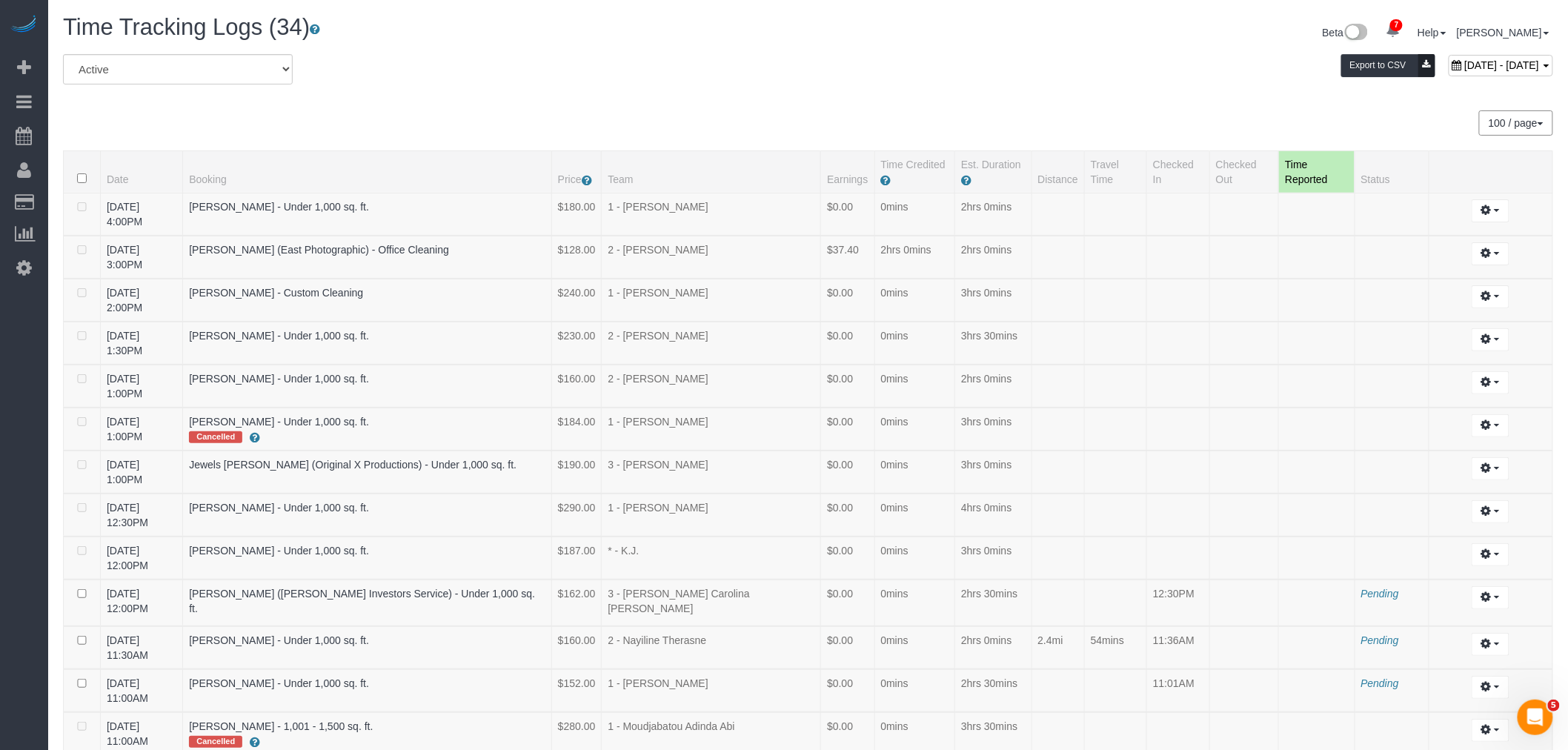
scroll to position [1717, 1568]
click at [712, 78] on div "August 30, 2025 - August 30, 2025 Export to CSV" at bounding box center [1060, 68] width 1009 height 30
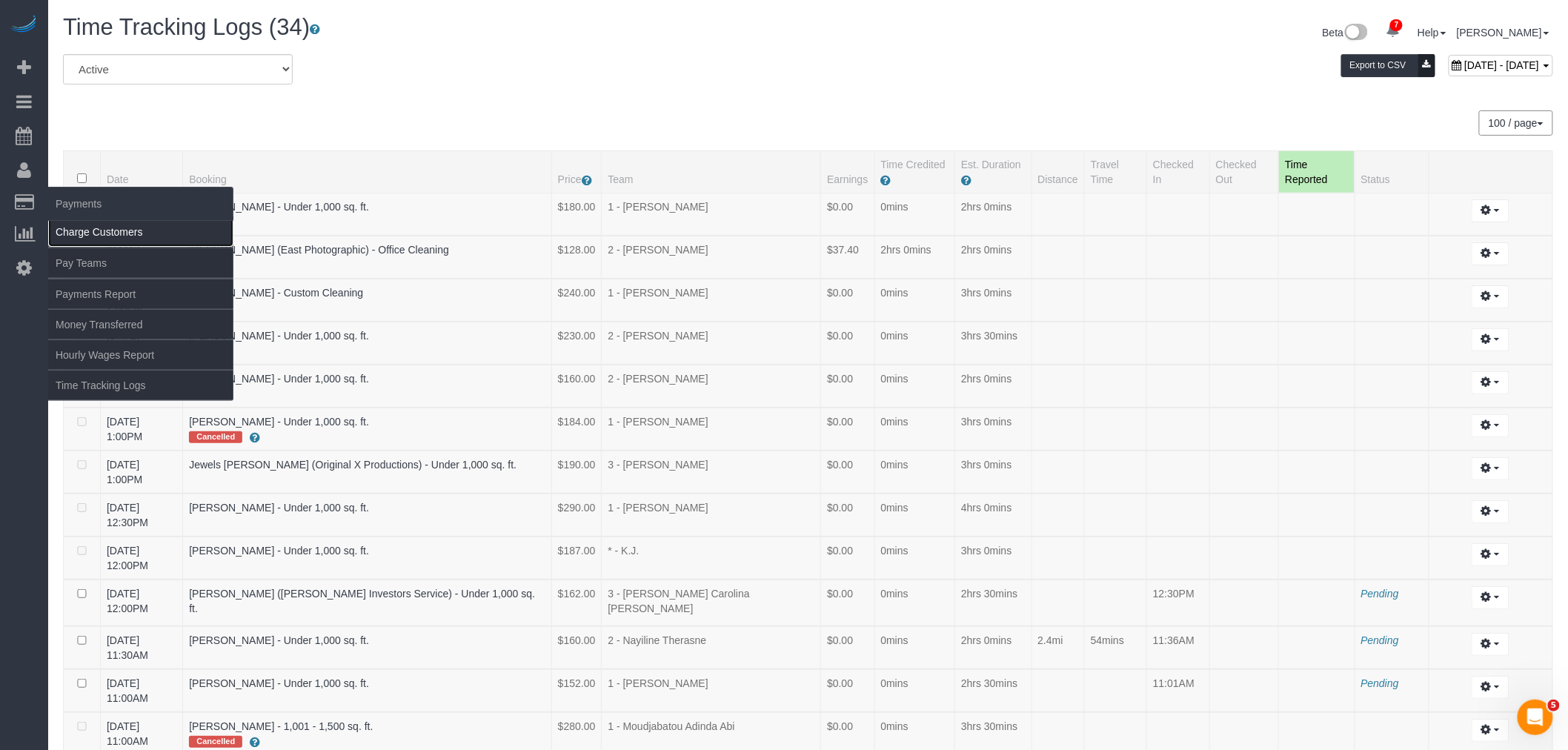
click at [114, 228] on link "Charge Customers" at bounding box center [141, 232] width 185 height 30
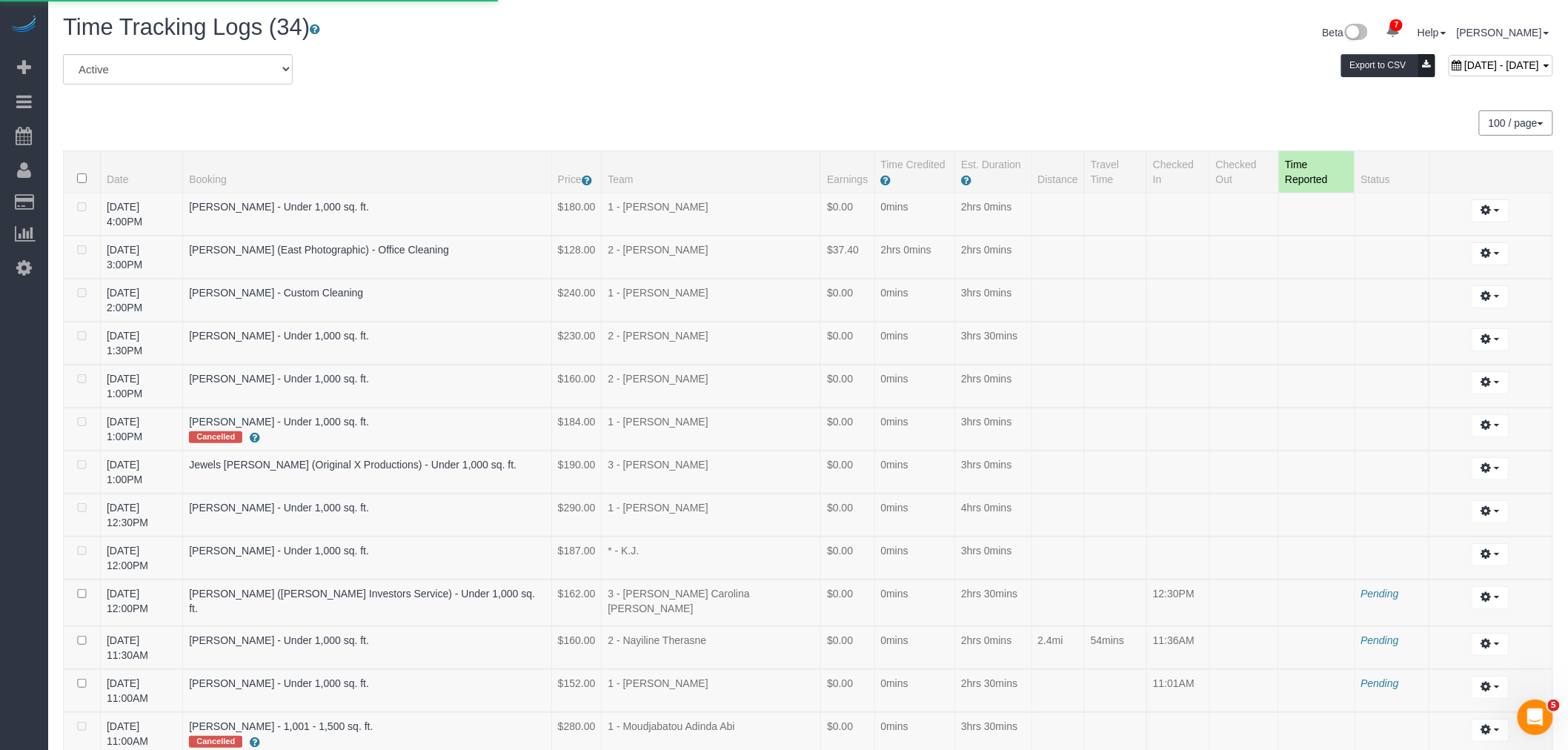
select select
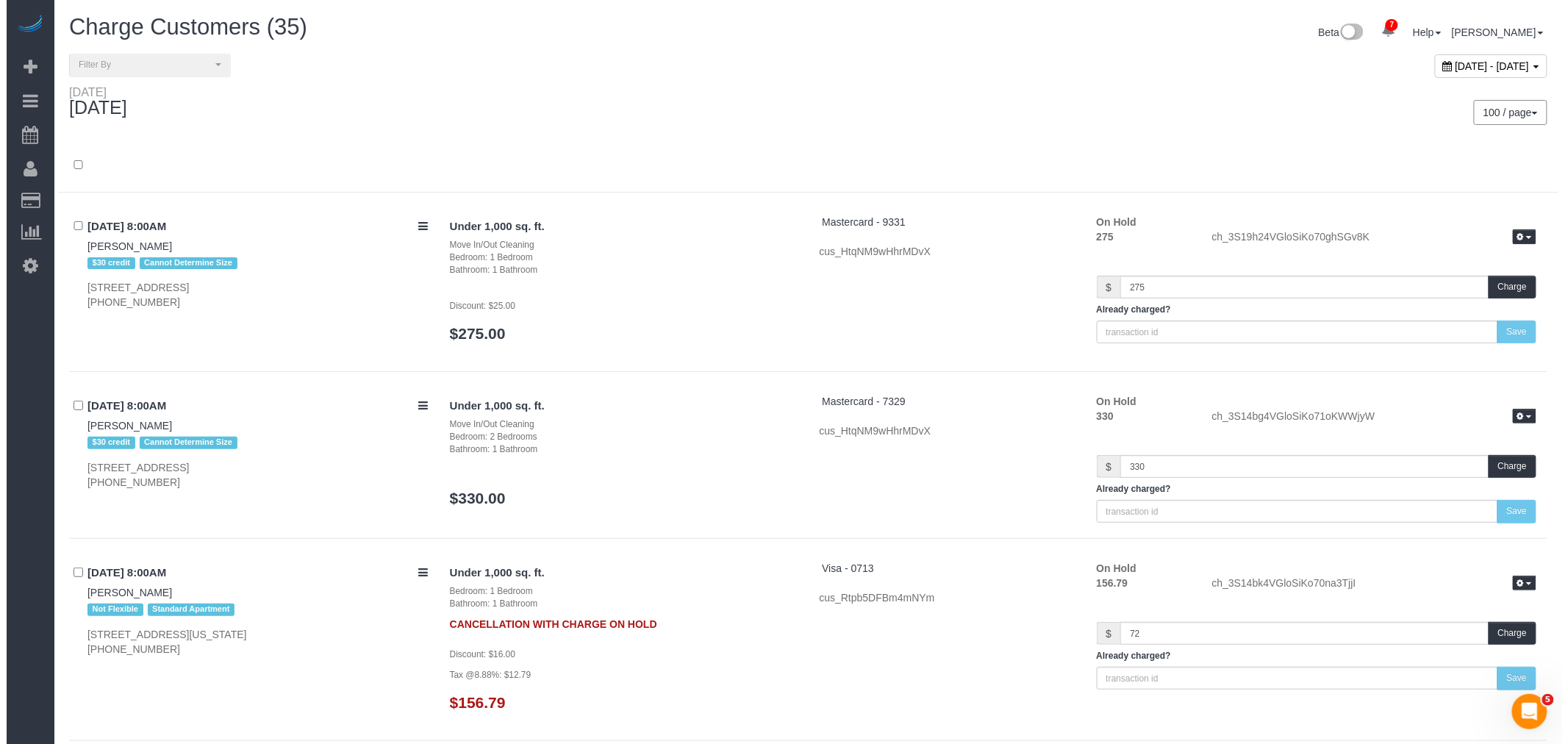
scroll to position [6811, 1555]
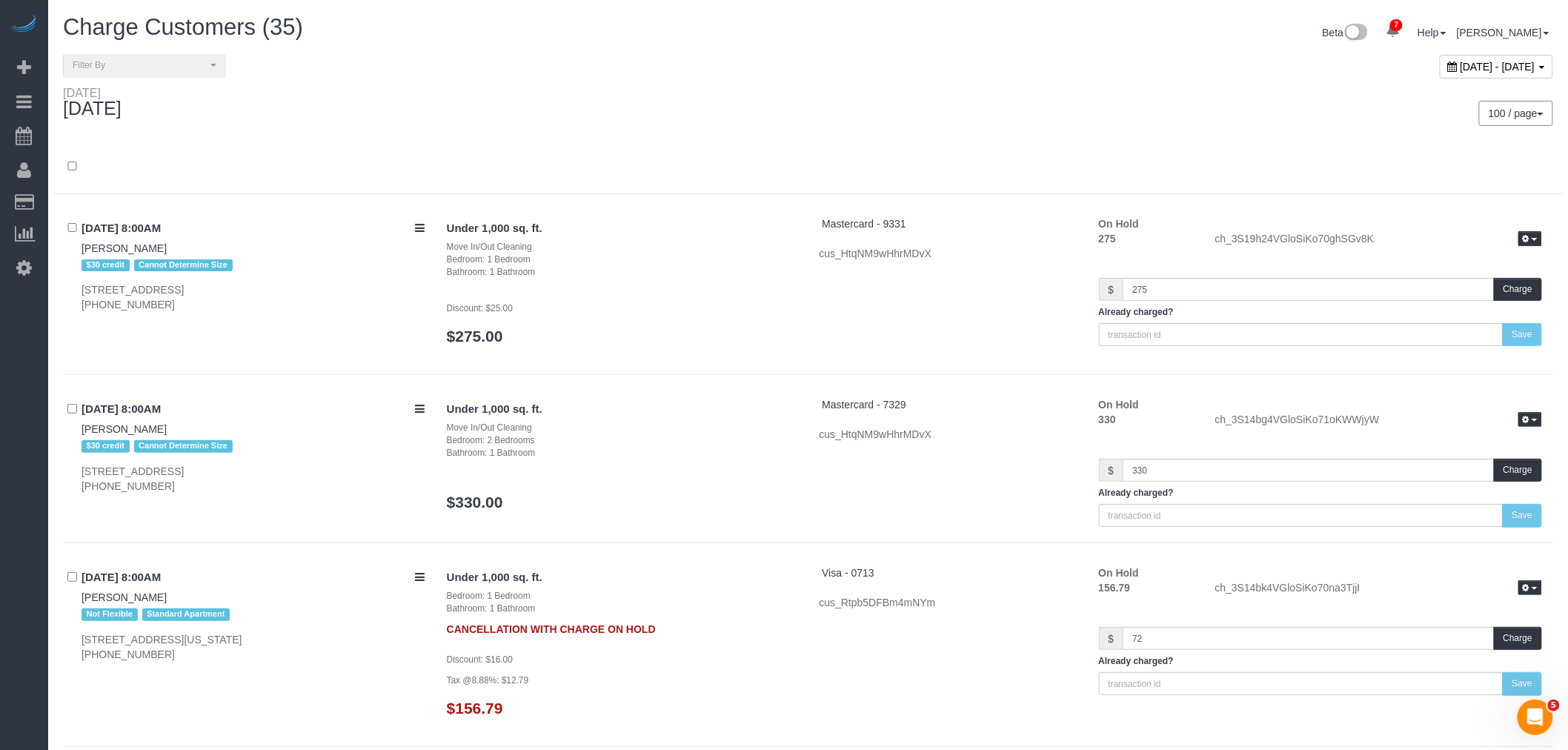
drag, startPoint x: 128, startPoint y: 130, endPoint x: 341, endPoint y: 61, distance: 223.9
click at [128, 130] on link "Active Bookings" at bounding box center [141, 134] width 185 height 30
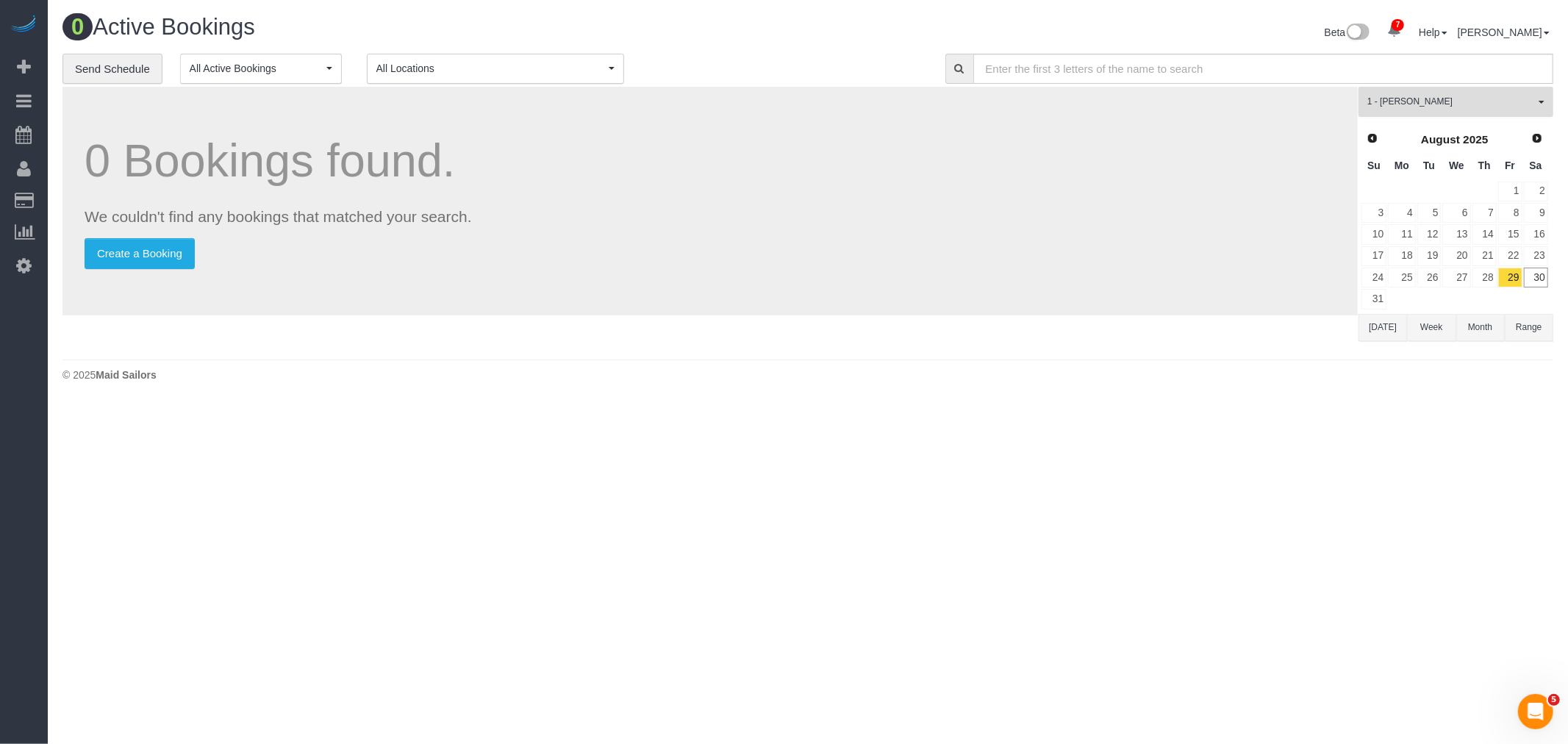
click at [1478, 101] on span "1 - Marlenyn Robles" at bounding box center [1451, 101] width 167 height 13
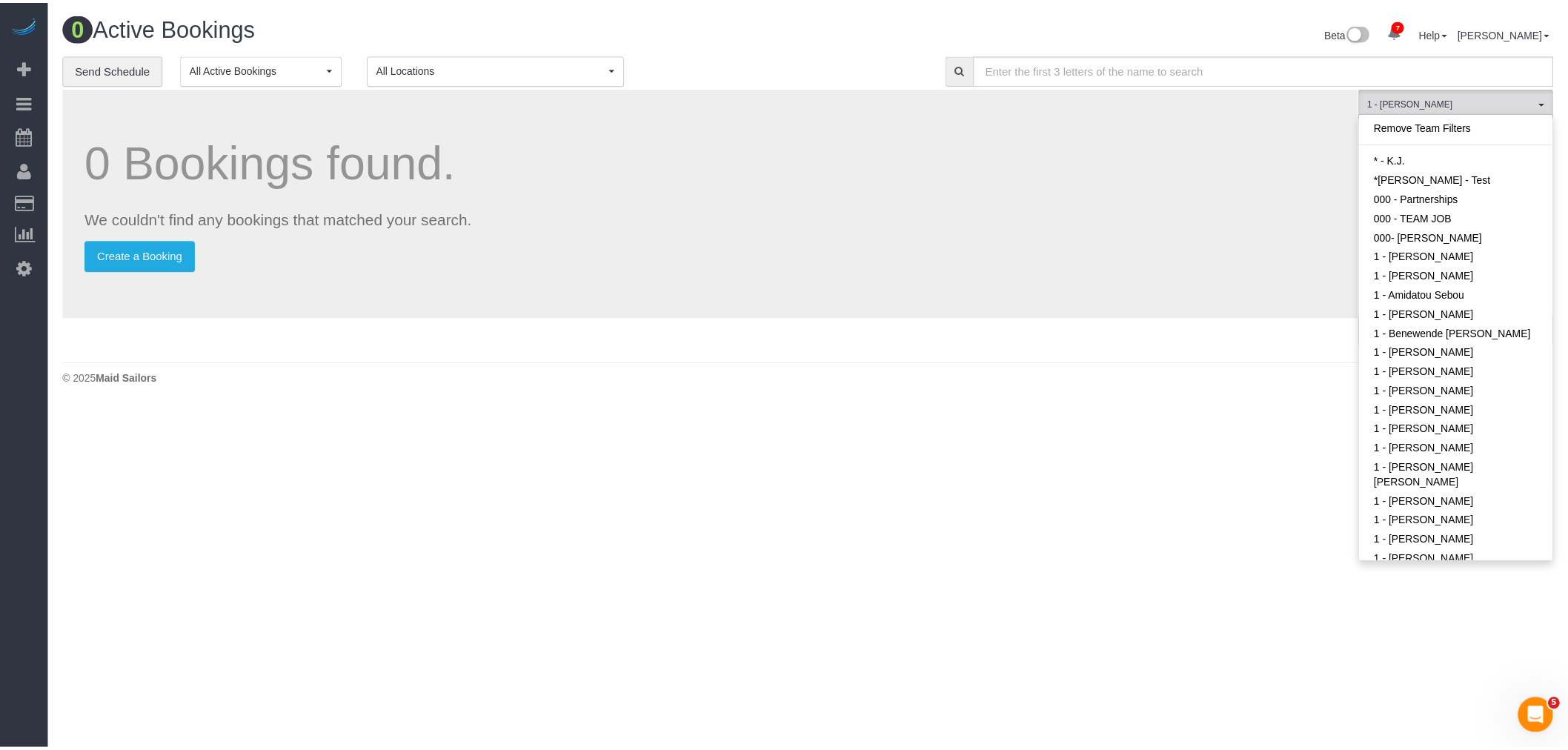
scroll to position [433, 0]
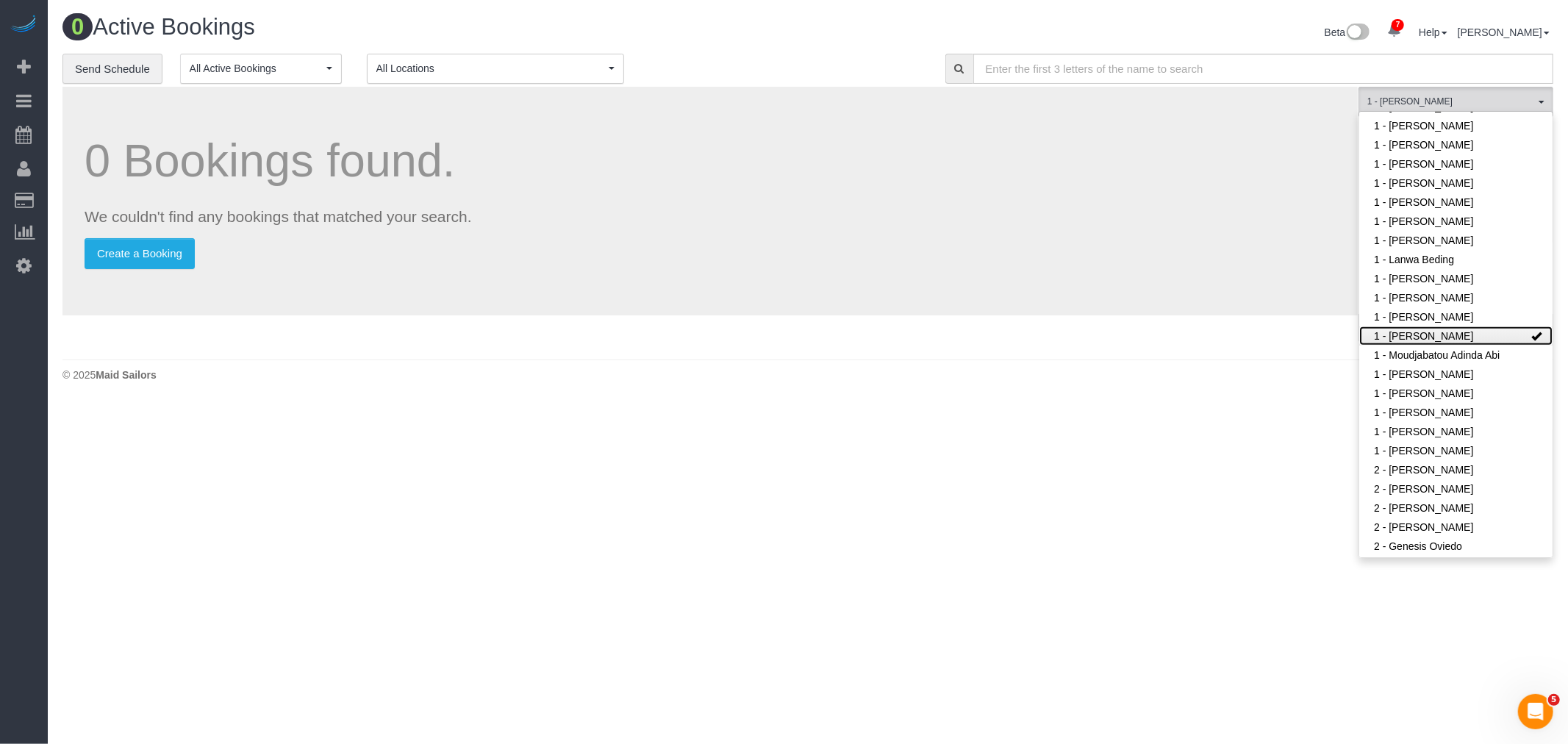
click at [1436, 335] on link "1 - Marlenyn Robles" at bounding box center [1456, 336] width 194 height 19
click at [1024, 349] on div "0 Bookings found. We couldn't find any bookings that matched your search. Creat…" at bounding box center [710, 220] width 1296 height 265
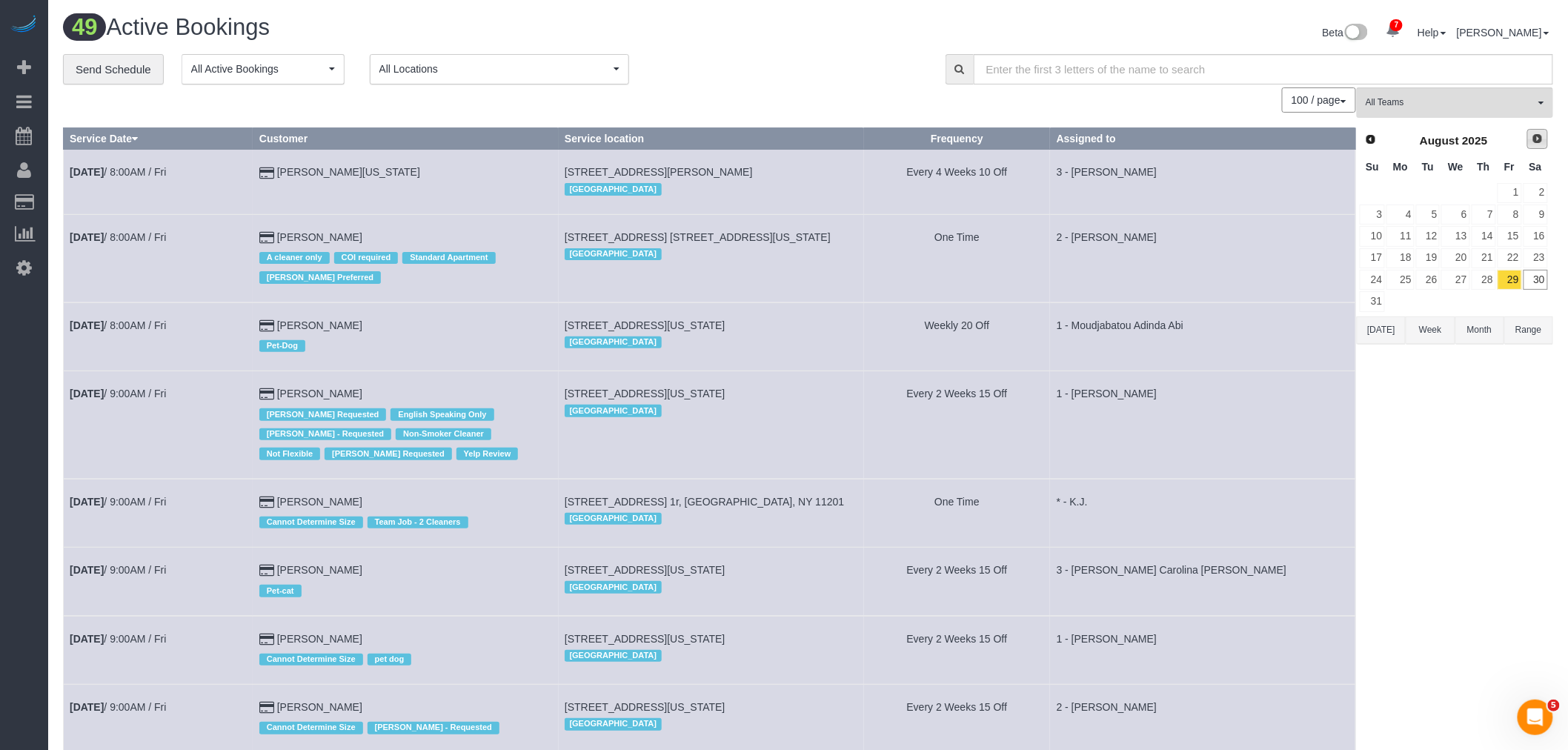
click at [1531, 139] on span "Next" at bounding box center [1537, 139] width 12 height 12
click at [1410, 190] on link "1" at bounding box center [1400, 193] width 27 height 20
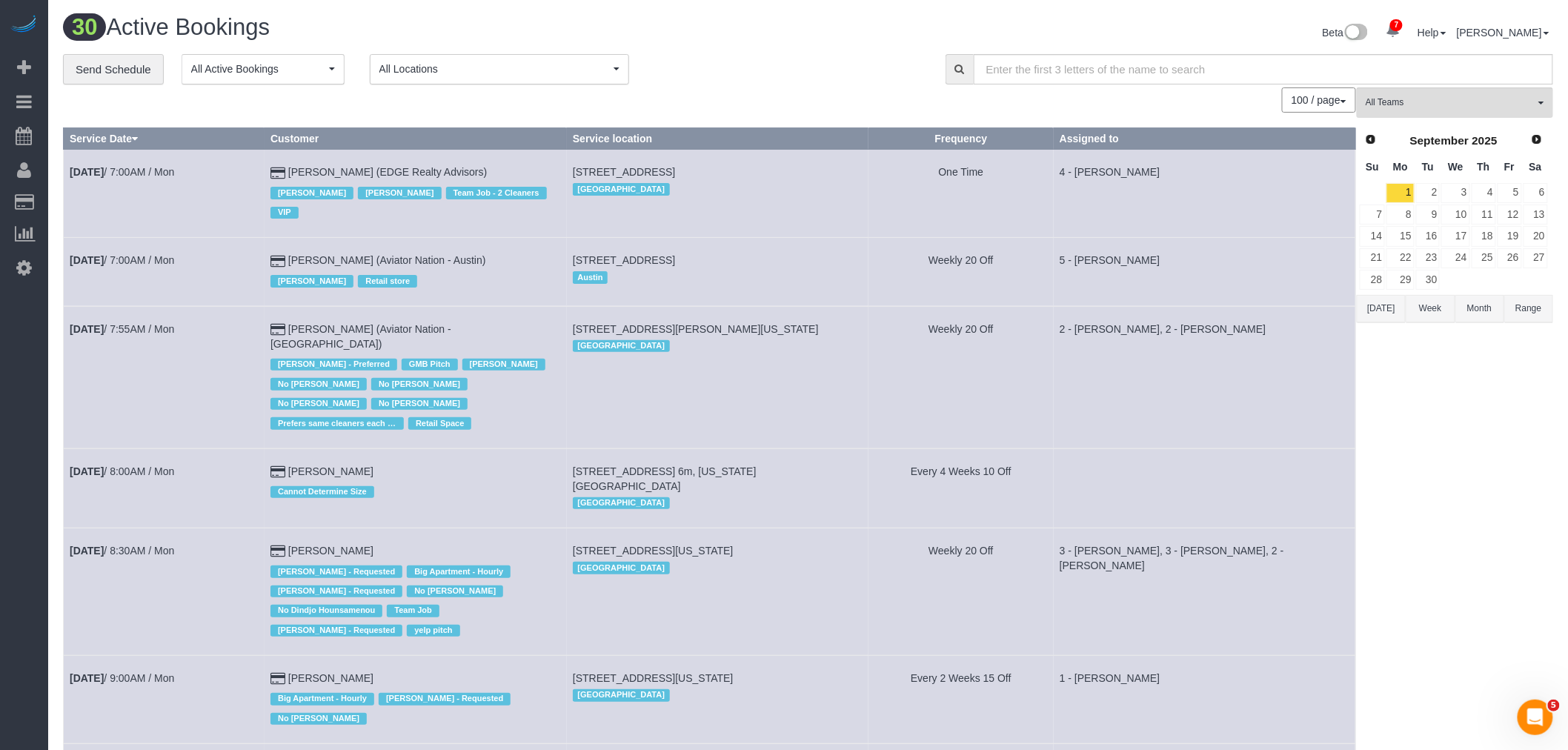
click at [784, 199] on div "[GEOGRAPHIC_DATA]" at bounding box center [718, 188] width 290 height 20
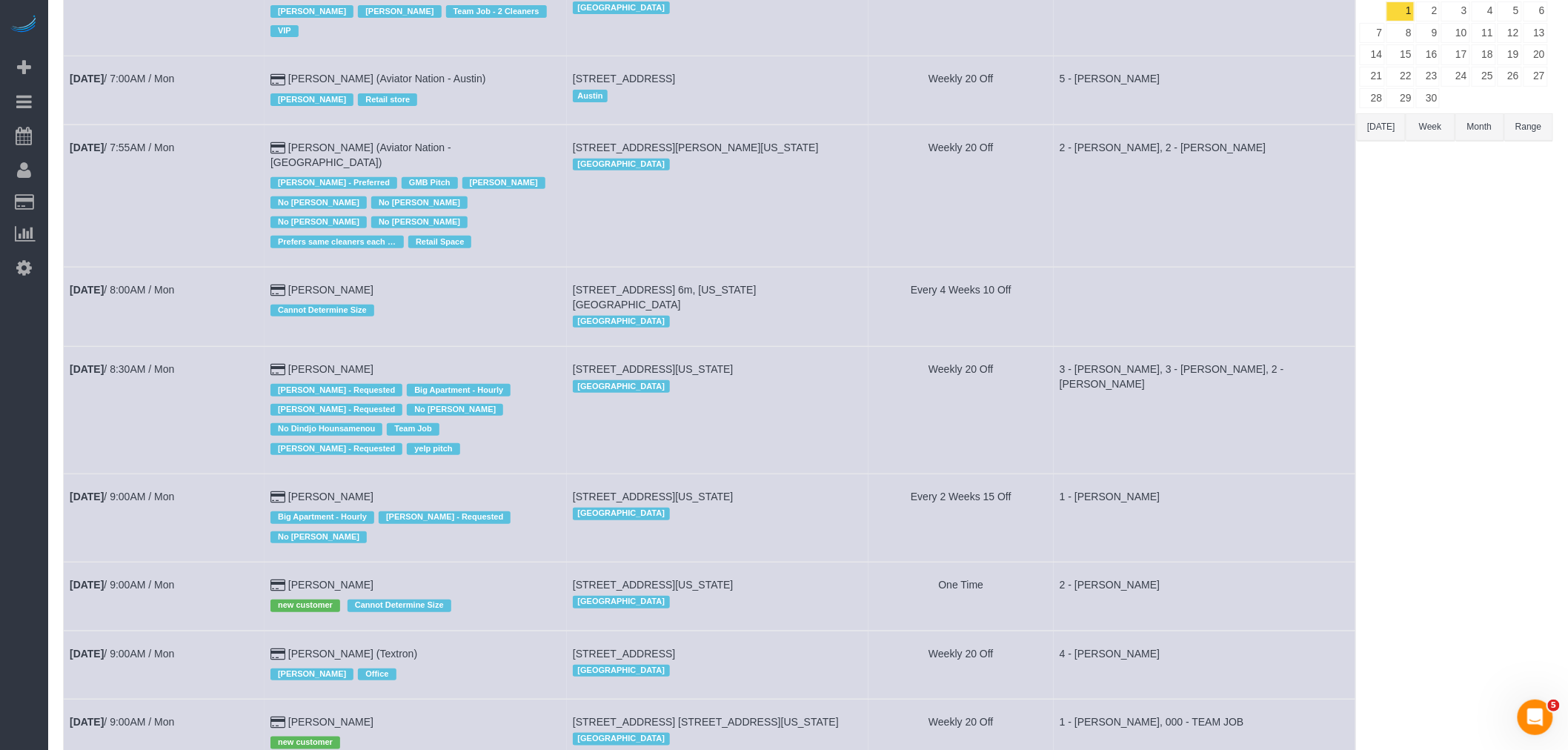
scroll to position [247, 0]
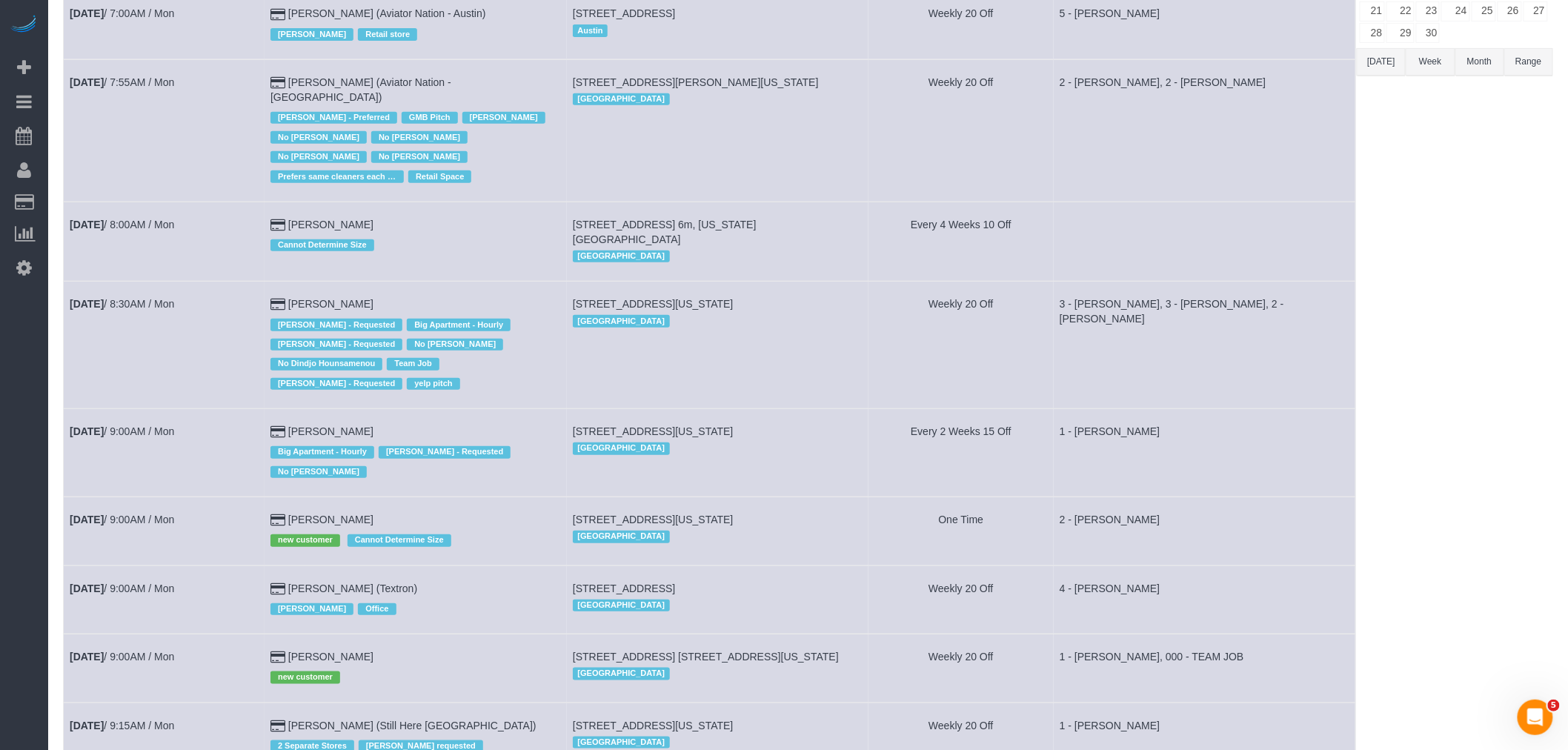
click at [1021, 321] on td "Weekly 20 Off" at bounding box center [960, 345] width 185 height 128
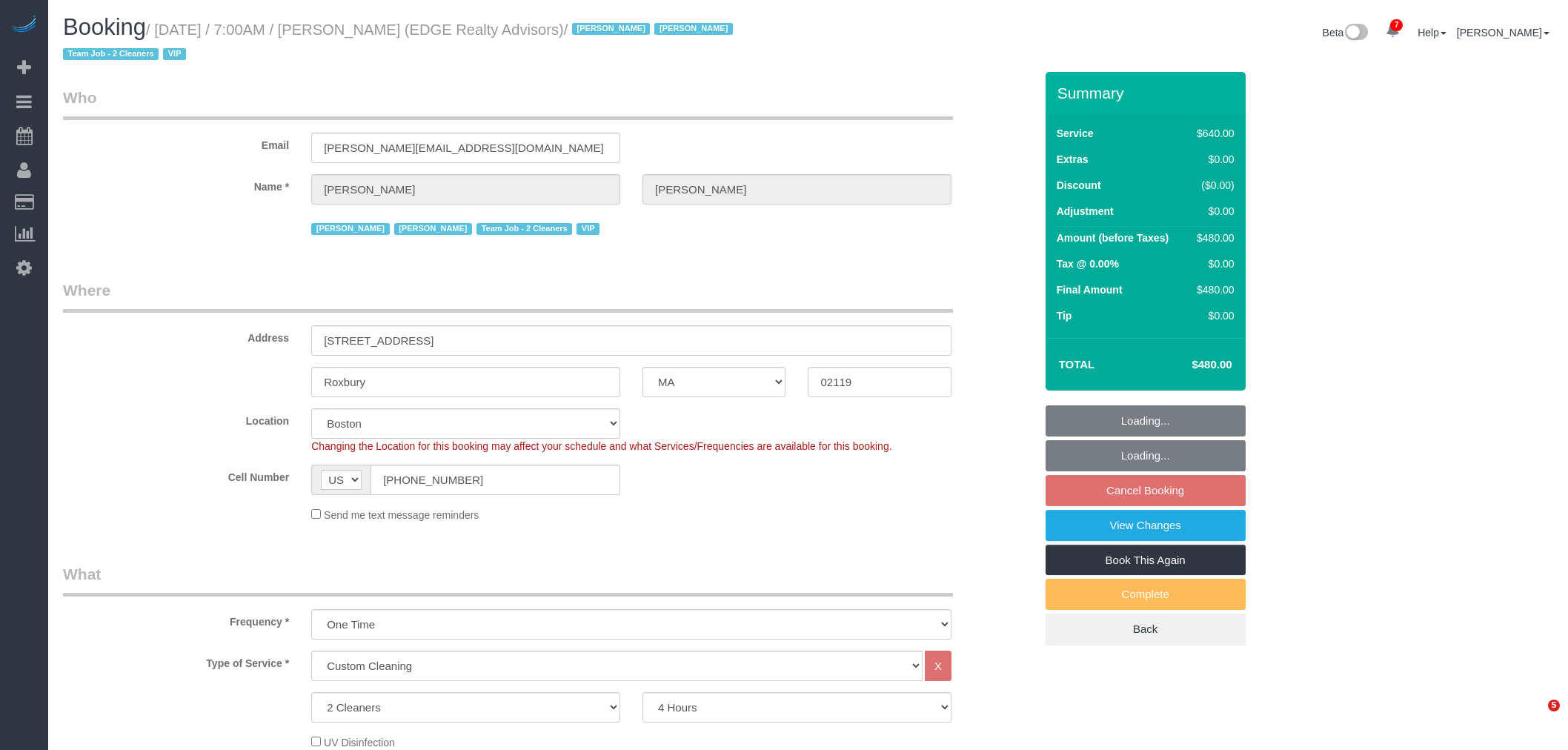
select select "MA"
select select "2"
select select "240"
select select "number:89"
select select "number:90"
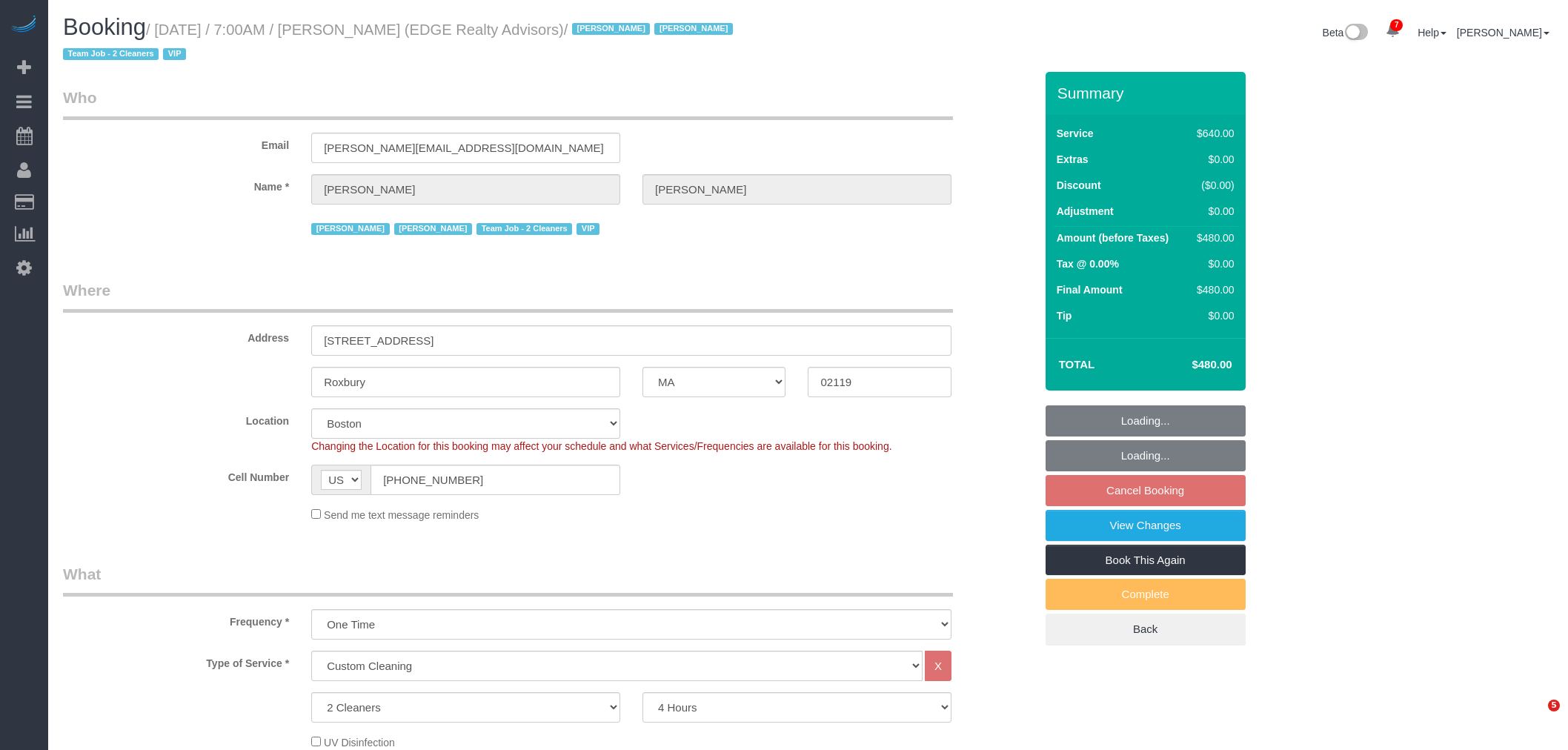
select select "number:15"
select select "number:7"
select select "object:1042"
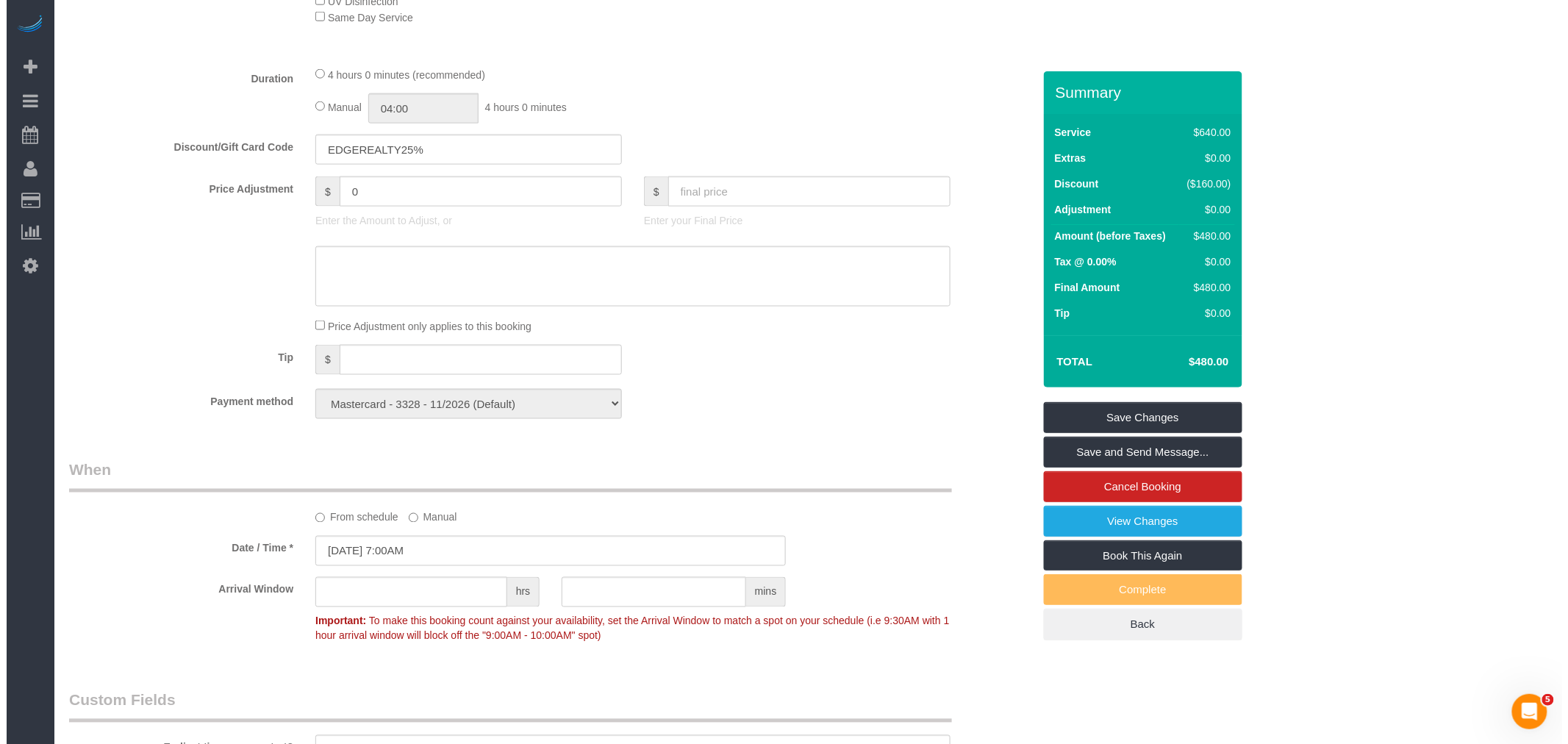
scroll to position [1306, 0]
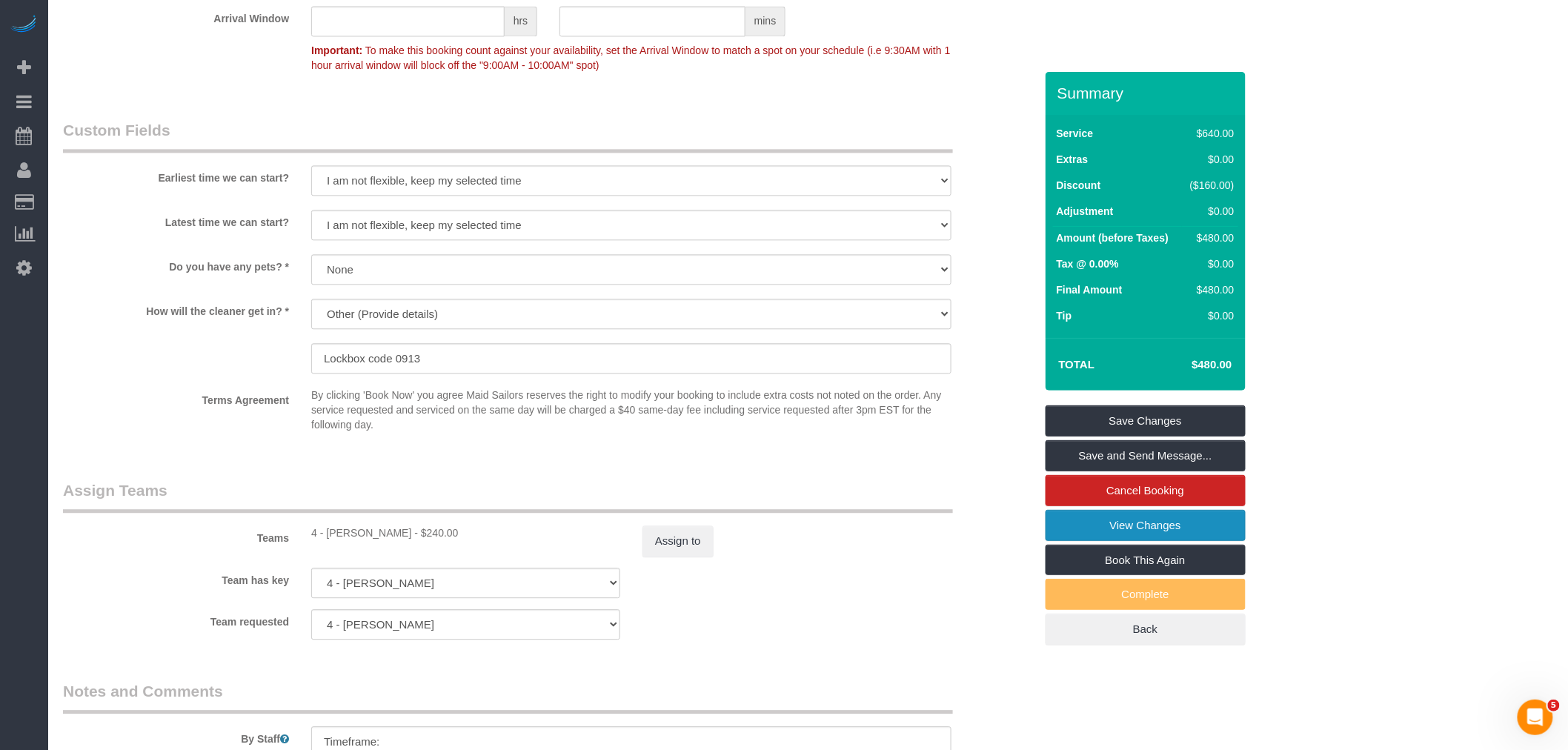
click at [1116, 521] on link "View Changes" at bounding box center [1145, 525] width 200 height 32
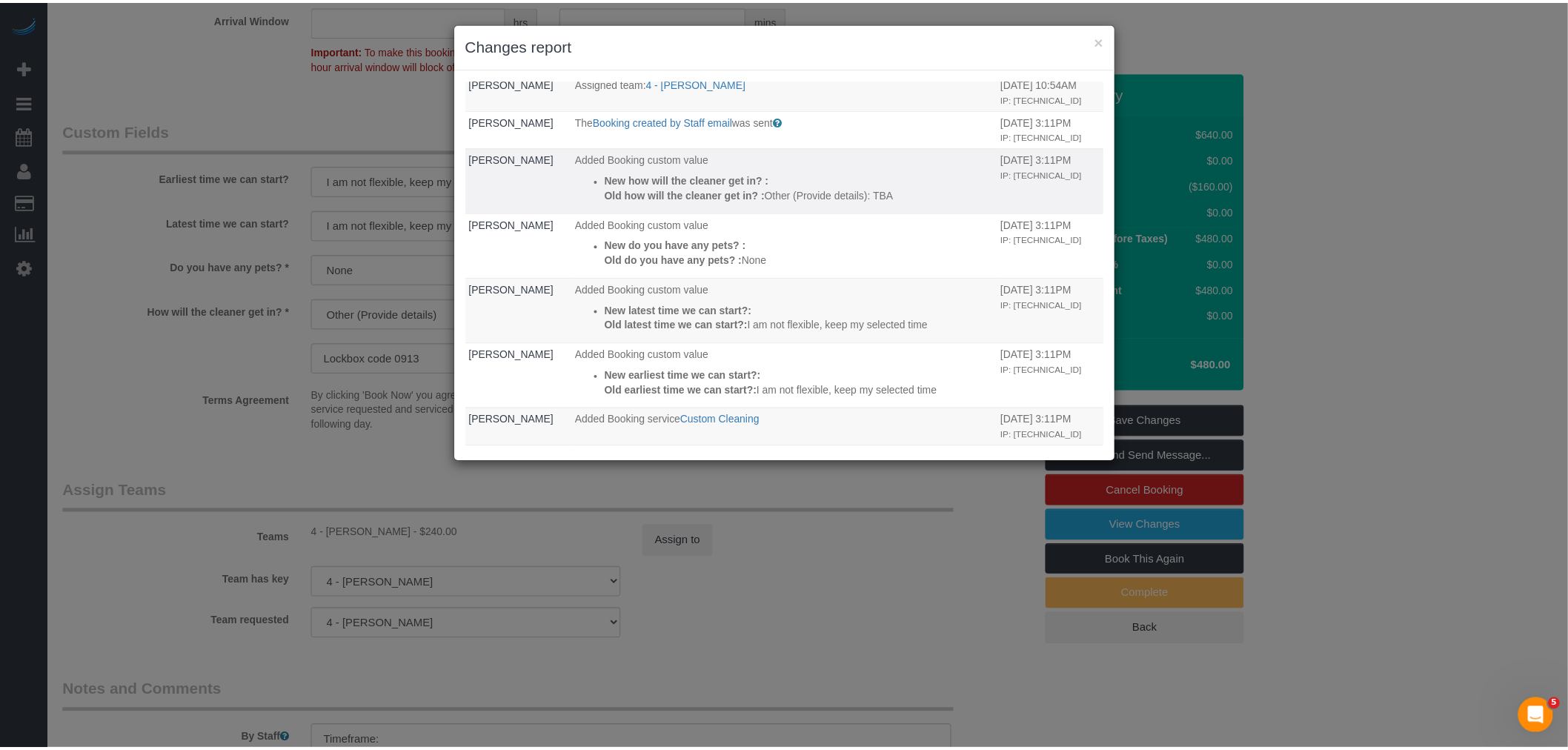
scroll to position [137, 0]
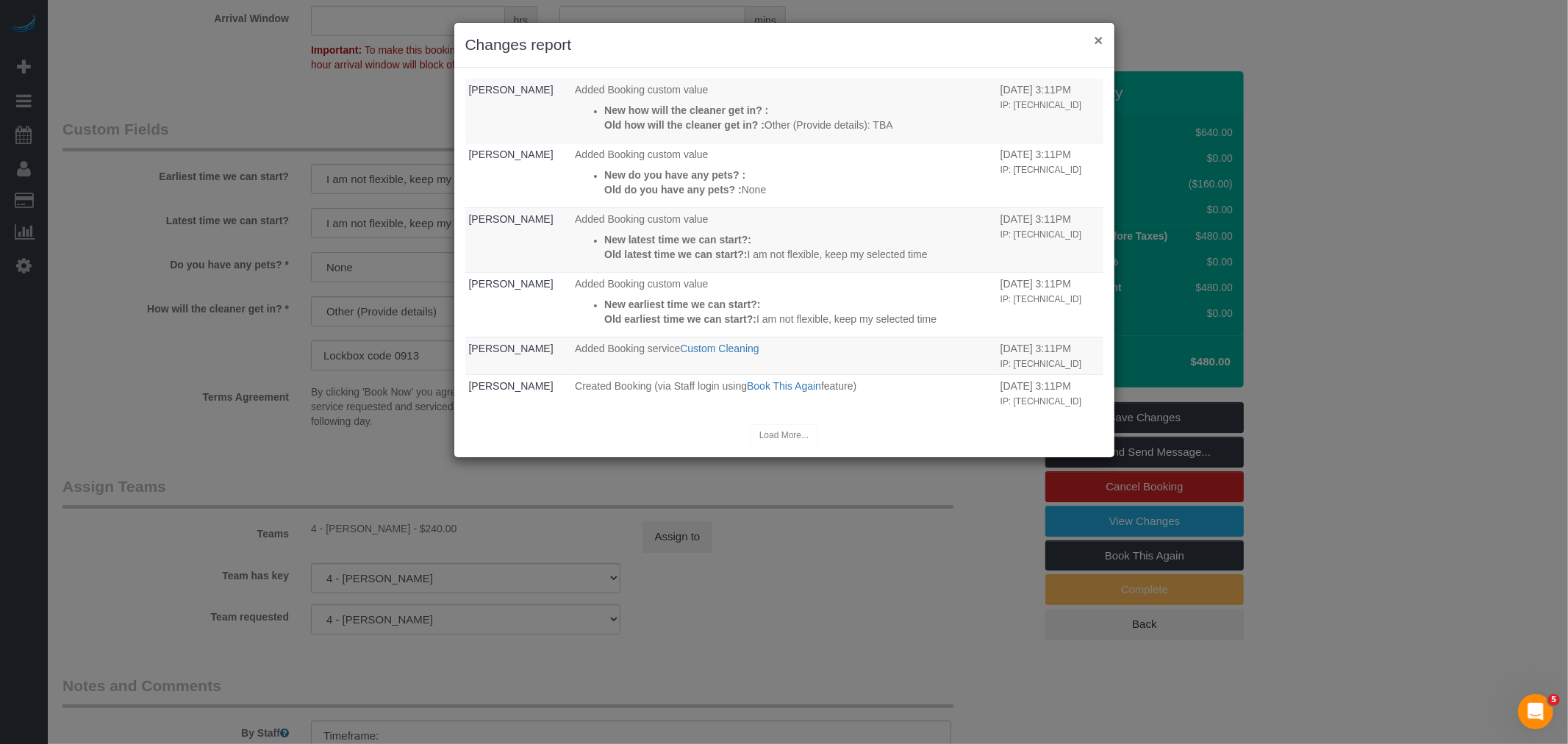
click at [1100, 35] on button "×" at bounding box center [1098, 40] width 8 height 15
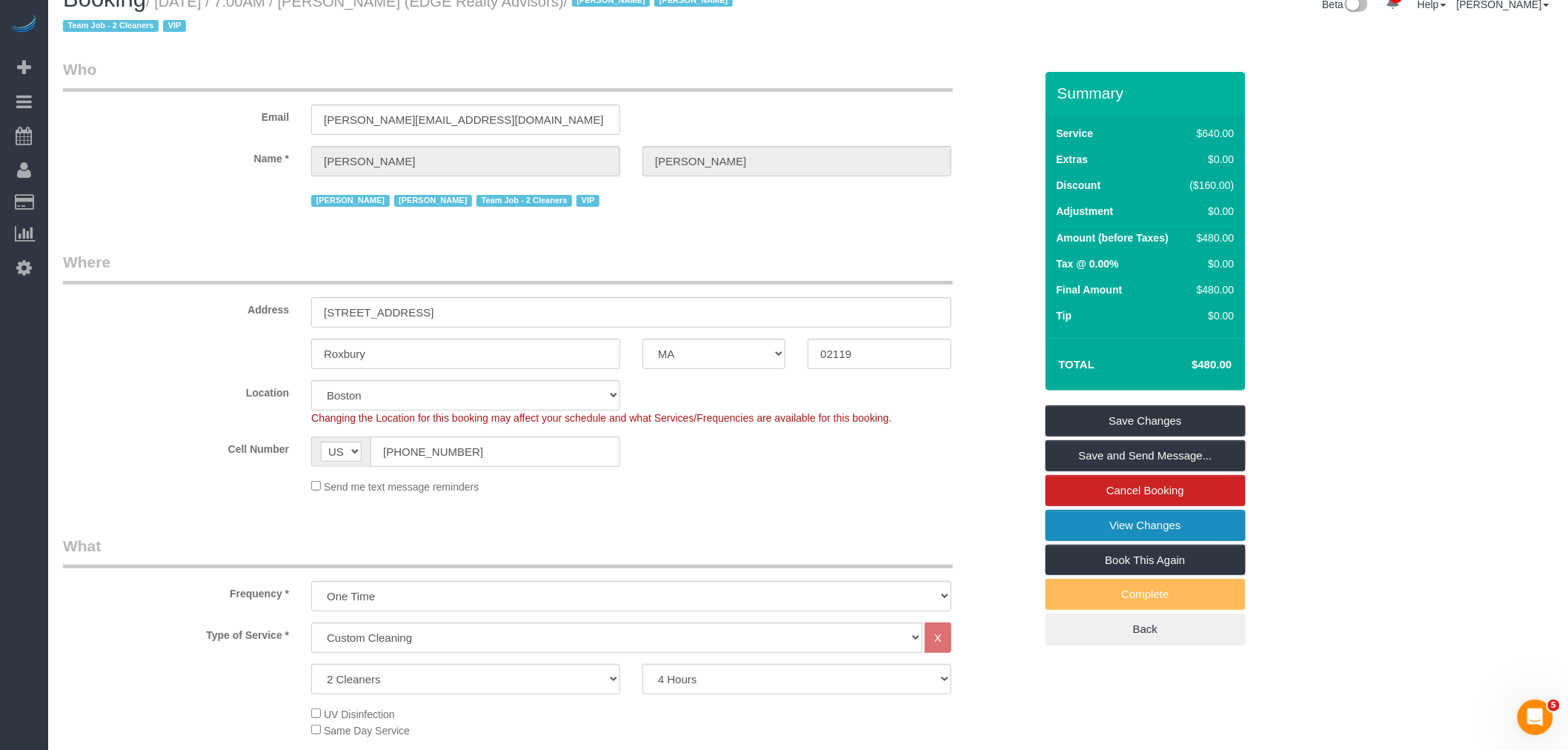
scroll to position [0, 0]
